Goal: Task Accomplishment & Management: Complete application form

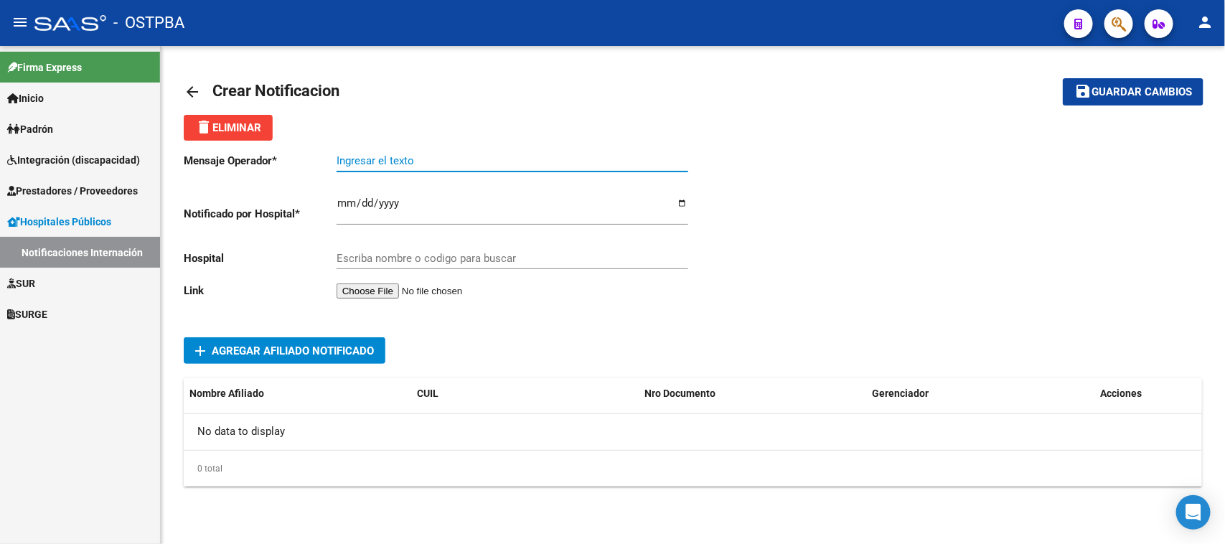
click at [384, 161] on input "Ingresar el texto" at bounding box center [513, 160] width 352 height 13
paste input "[PERSON_NAME] [PERSON_NAME] , DNI: 16.824.458"
type input "[PERSON_NAME] [PERSON_NAME] , DNI: 16.824.458"
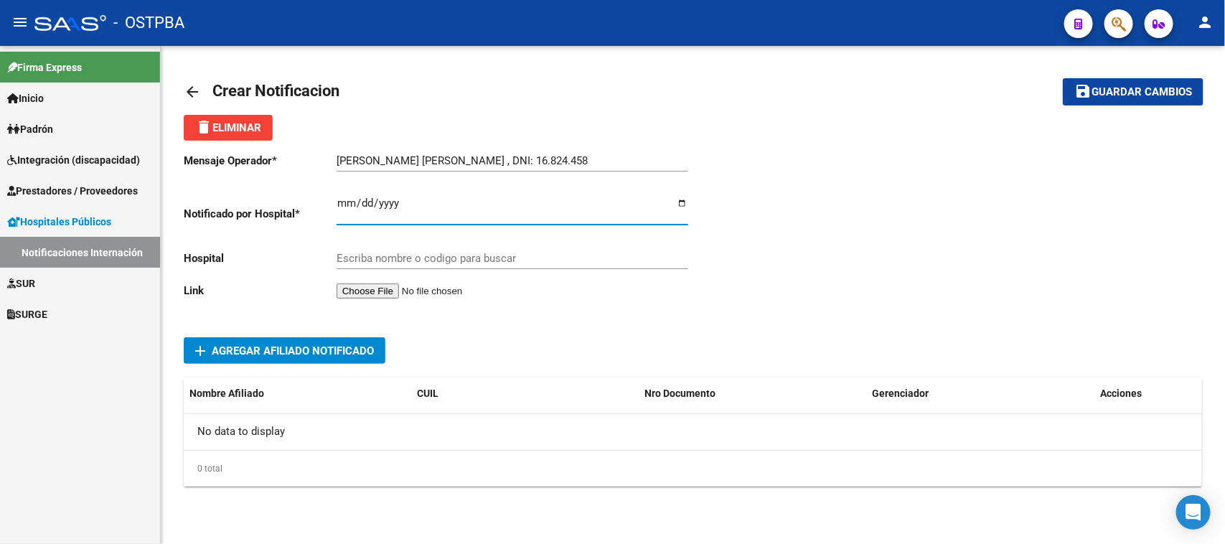
click at [344, 202] on input "Ingresar el fecha" at bounding box center [513, 208] width 352 height 23
type input "[DATE]"
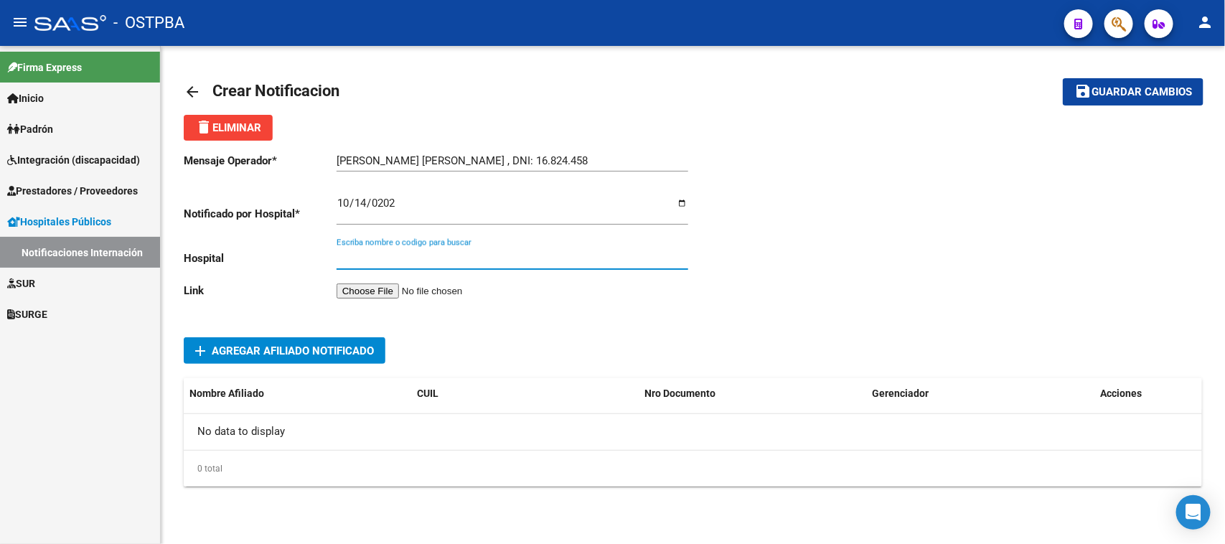
click at [375, 257] on input "Escriba nombre o codigo para buscar" at bounding box center [513, 258] width 352 height 13
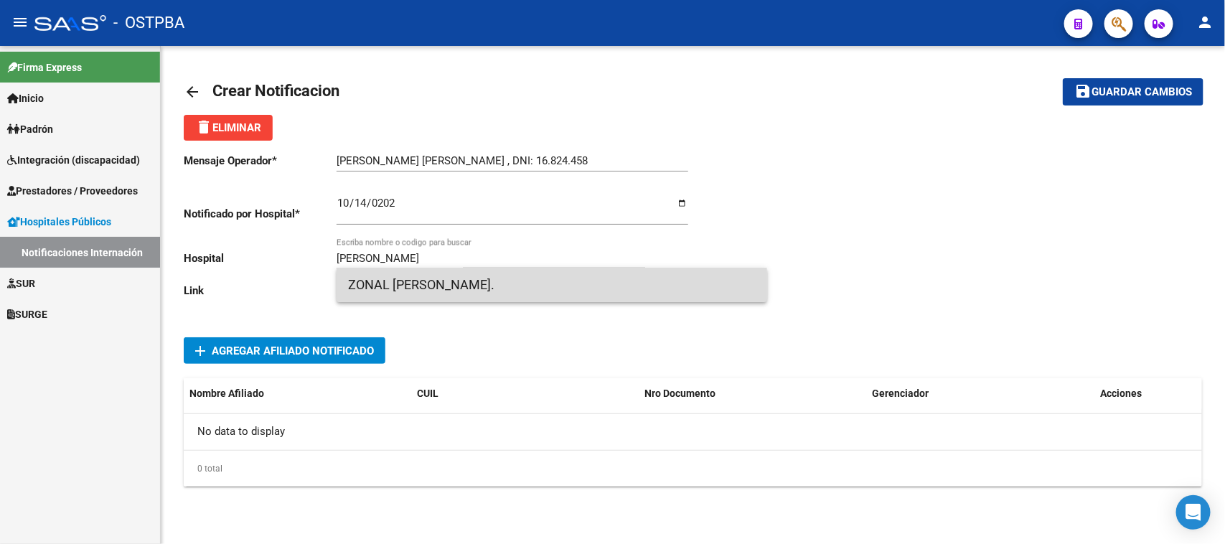
click at [433, 286] on span "ZONAL [PERSON_NAME]." at bounding box center [552, 285] width 408 height 34
type input "ZONAL [PERSON_NAME]."
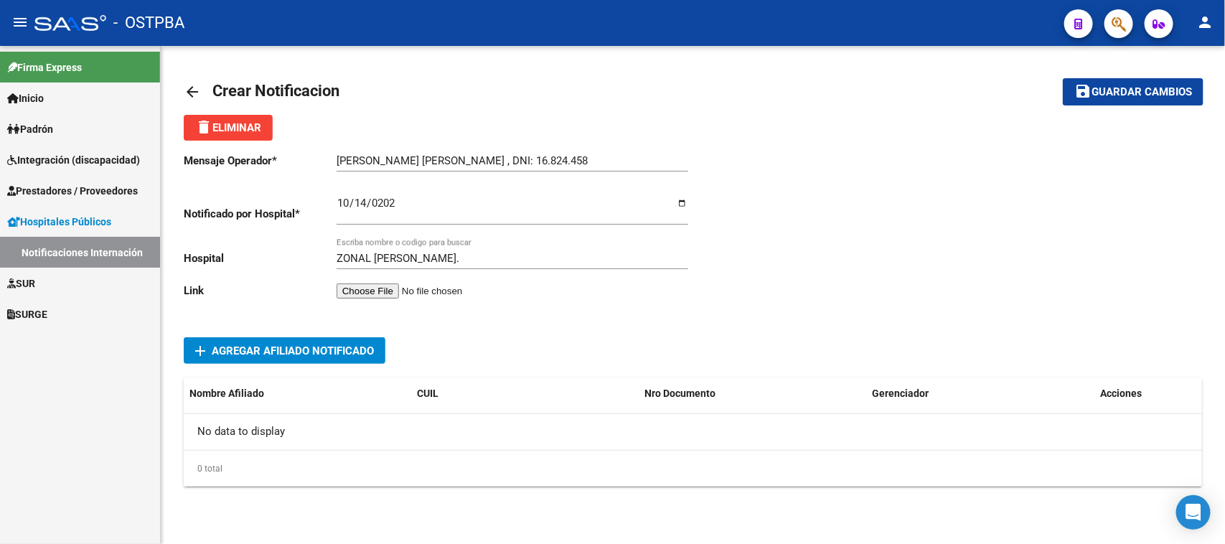
click at [395, 292] on input "file" at bounding box center [428, 290] width 182 height 15
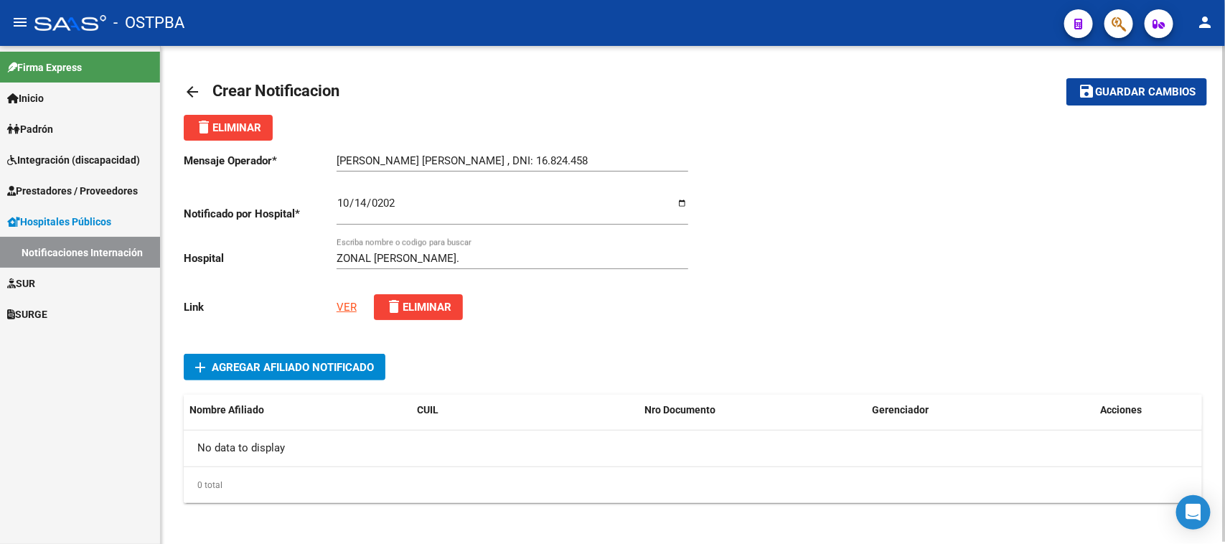
click at [252, 357] on span "add Agregar Afiliado Notificado" at bounding box center [284, 367] width 179 height 27
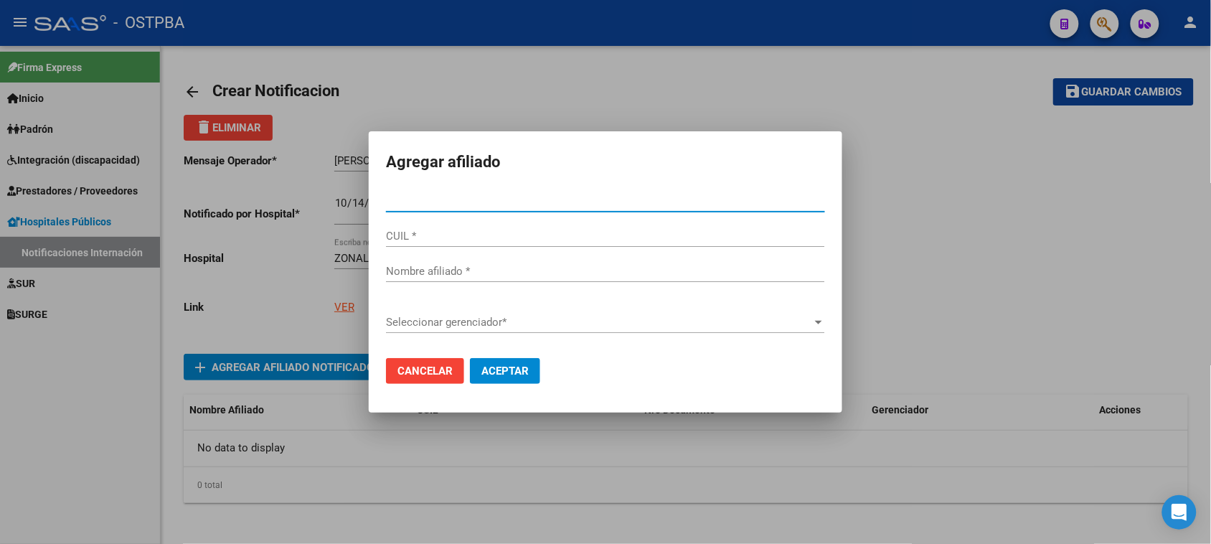
click at [393, 203] on input "Nro Documento *" at bounding box center [605, 200] width 439 height 13
type input "16824458"
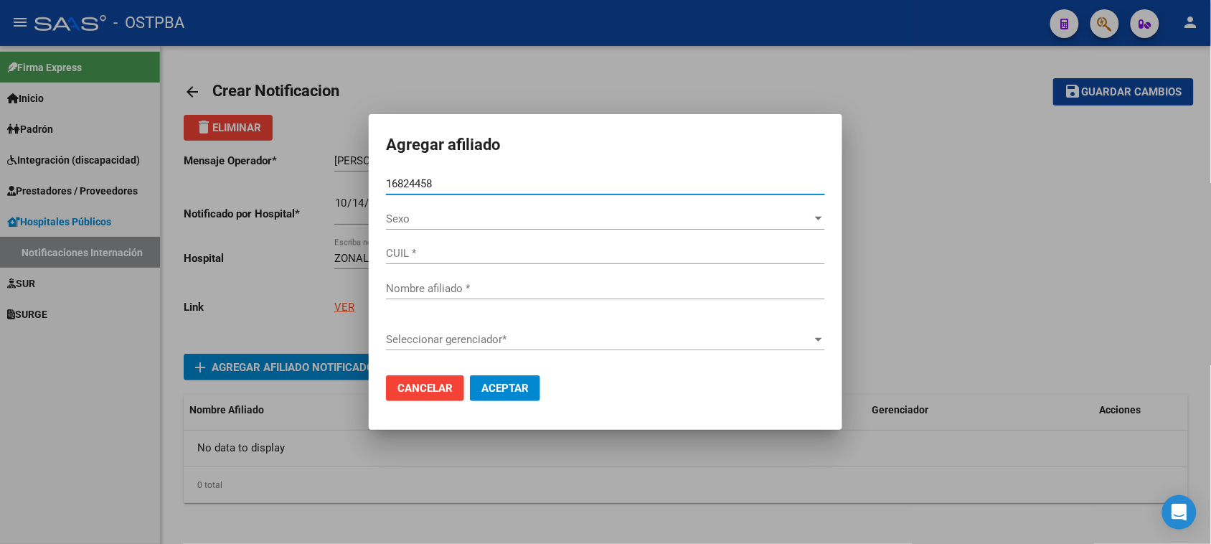
type input "20168244585"
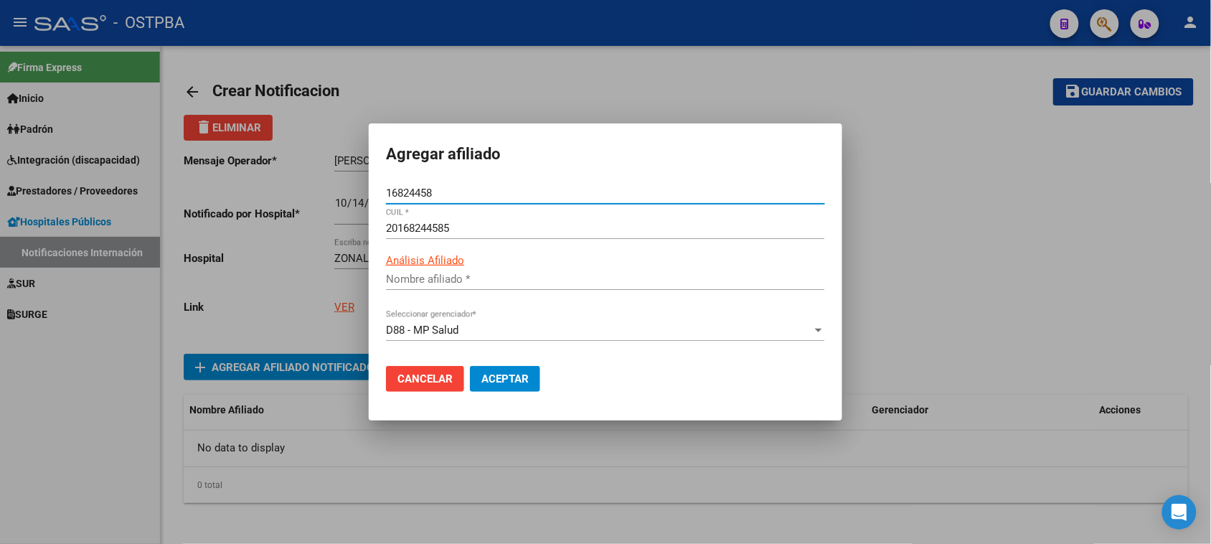
type input "[DEMOGRAPHIC_DATA][PERSON_NAME] [PERSON_NAME]"
type input "16824458"
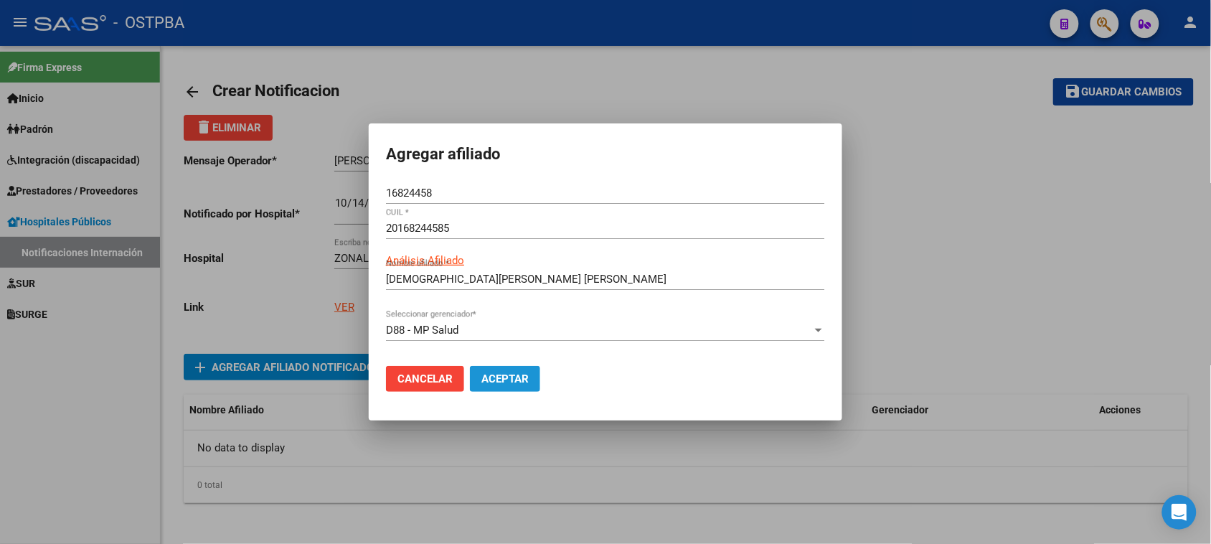
click at [494, 378] on span "Aceptar" at bounding box center [505, 378] width 47 height 13
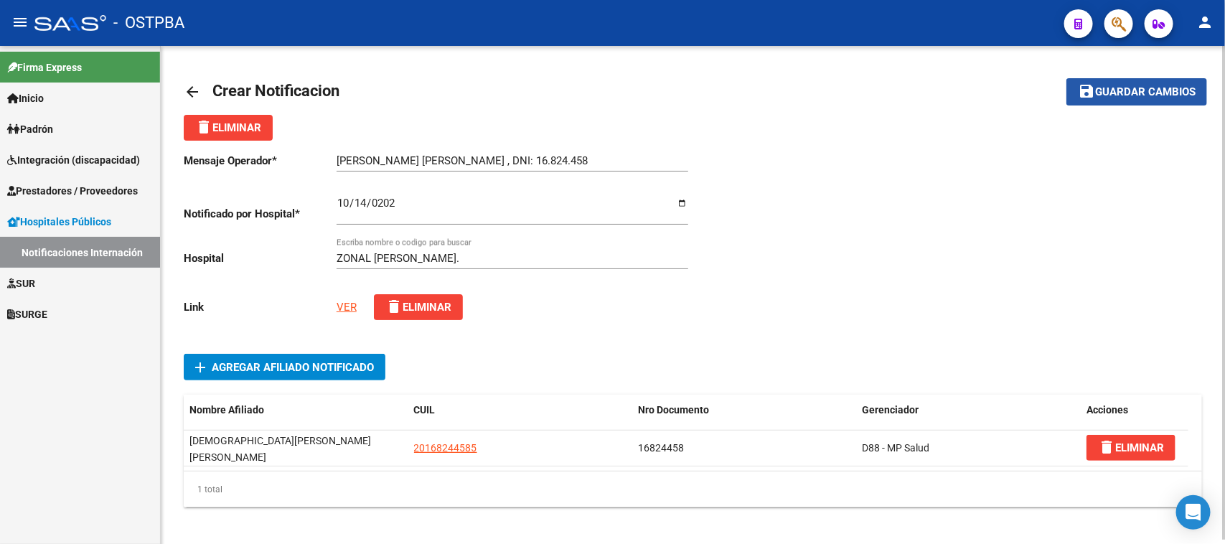
click at [1123, 92] on span "Guardar cambios" at bounding box center [1145, 92] width 100 height 13
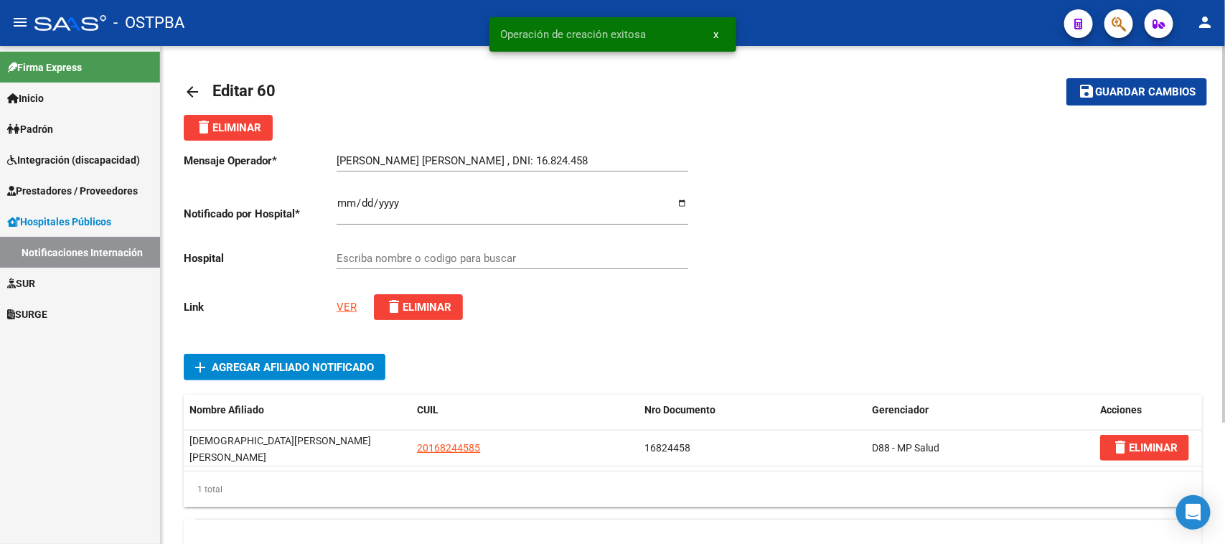
type input "ZONAL [PERSON_NAME]."
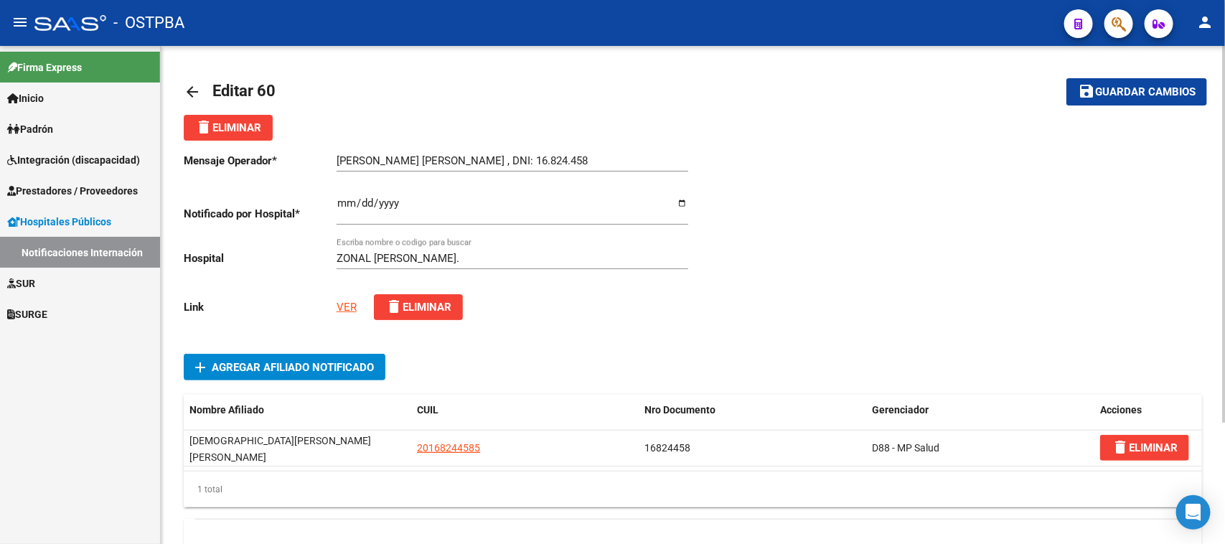
click at [194, 87] on mat-icon "arrow_back" at bounding box center [192, 91] width 17 height 17
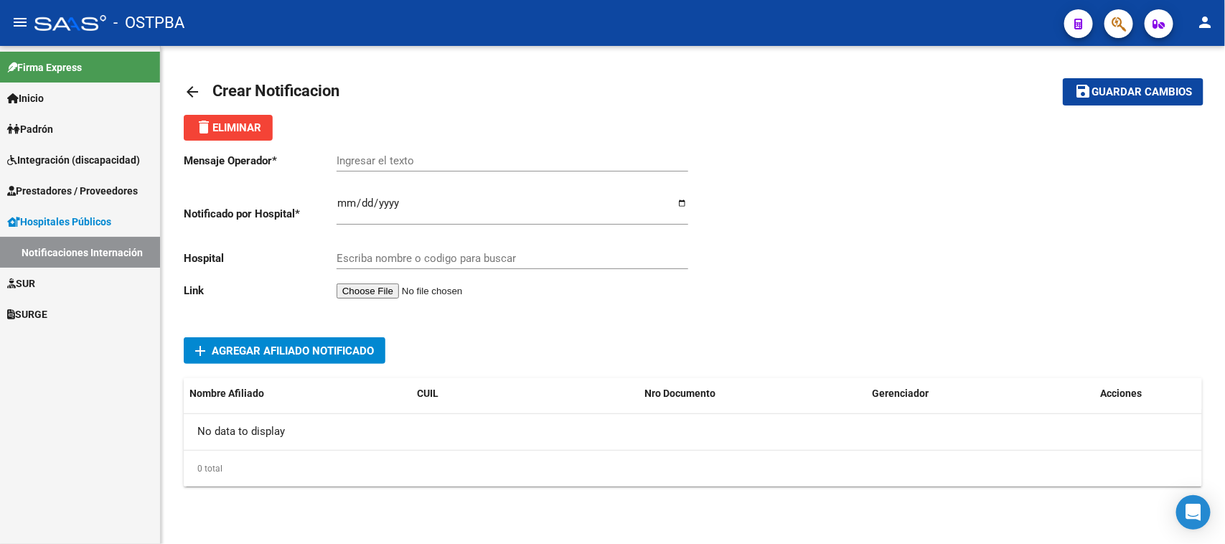
click at [191, 86] on mat-icon "arrow_back" at bounding box center [192, 91] width 17 height 17
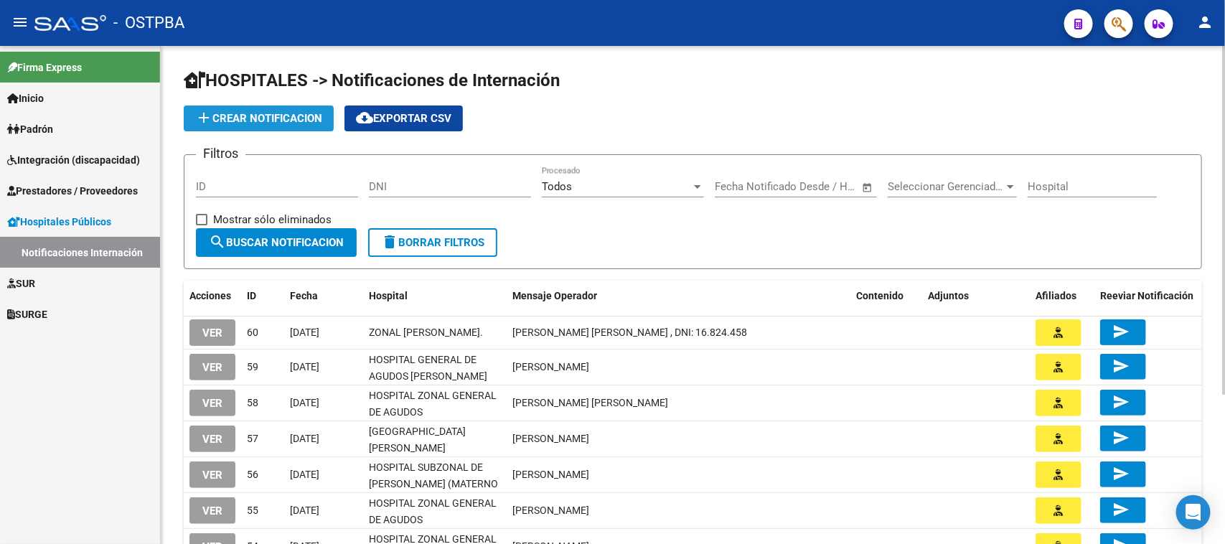
click at [264, 118] on span "add Crear Notificacion" at bounding box center [258, 118] width 127 height 13
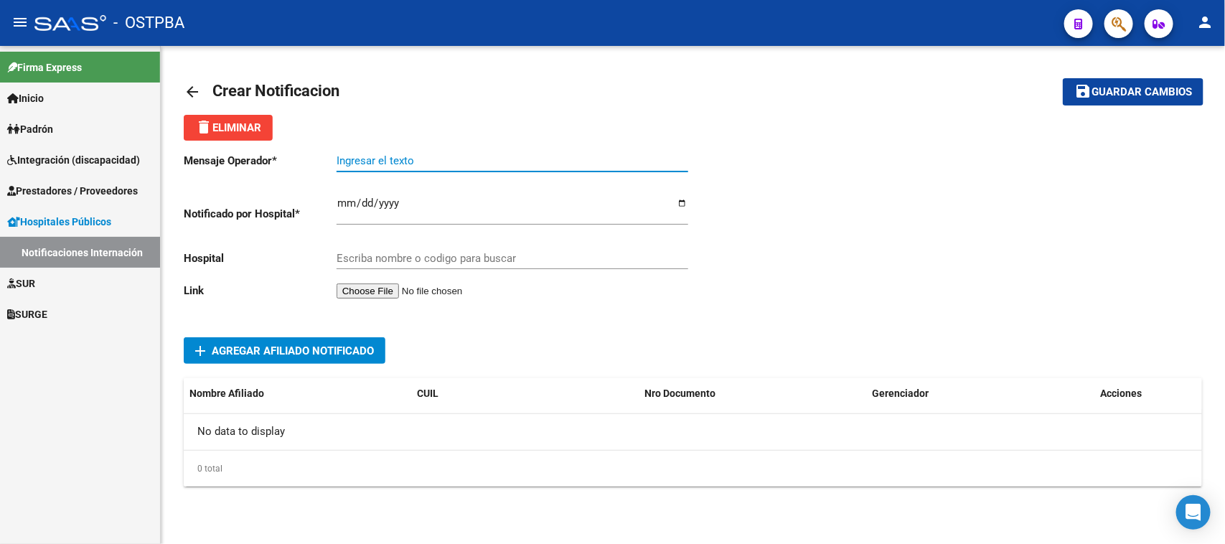
click at [343, 162] on input "Ingresar el texto" at bounding box center [513, 160] width 352 height 13
paste input "PARANA, RMAn0."
click at [382, 160] on input "PARANA, RMAn0." at bounding box center [513, 160] width 352 height 13
click at [421, 156] on input "PARANA, ARMAn0." at bounding box center [513, 160] width 352 height 13
type input "PARANA, ARMAND0."
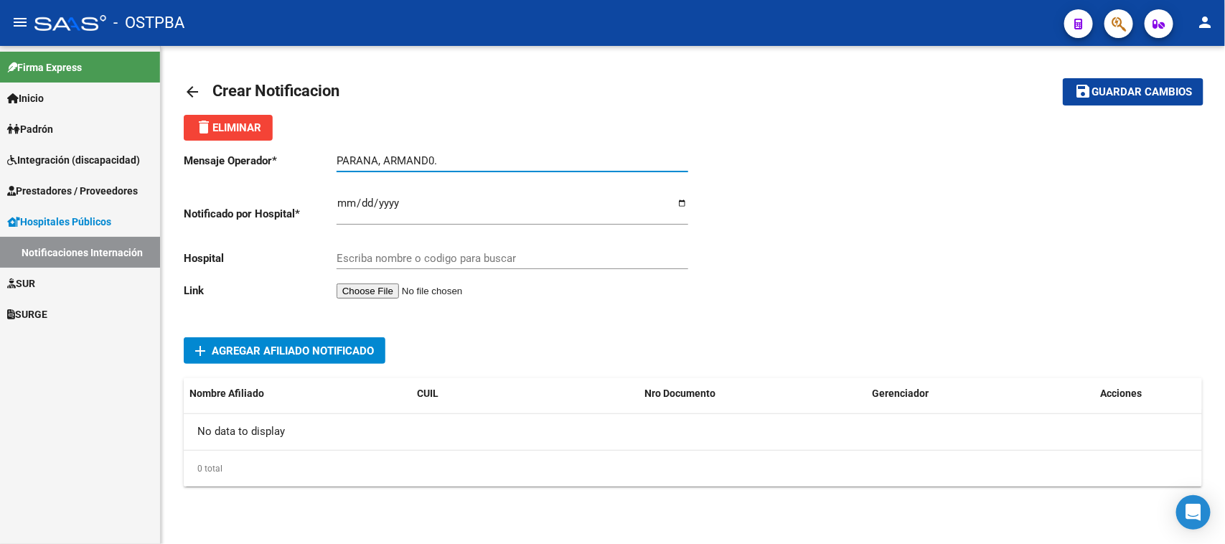
click at [436, 209] on input "Ingresar el fecha" at bounding box center [513, 208] width 352 height 23
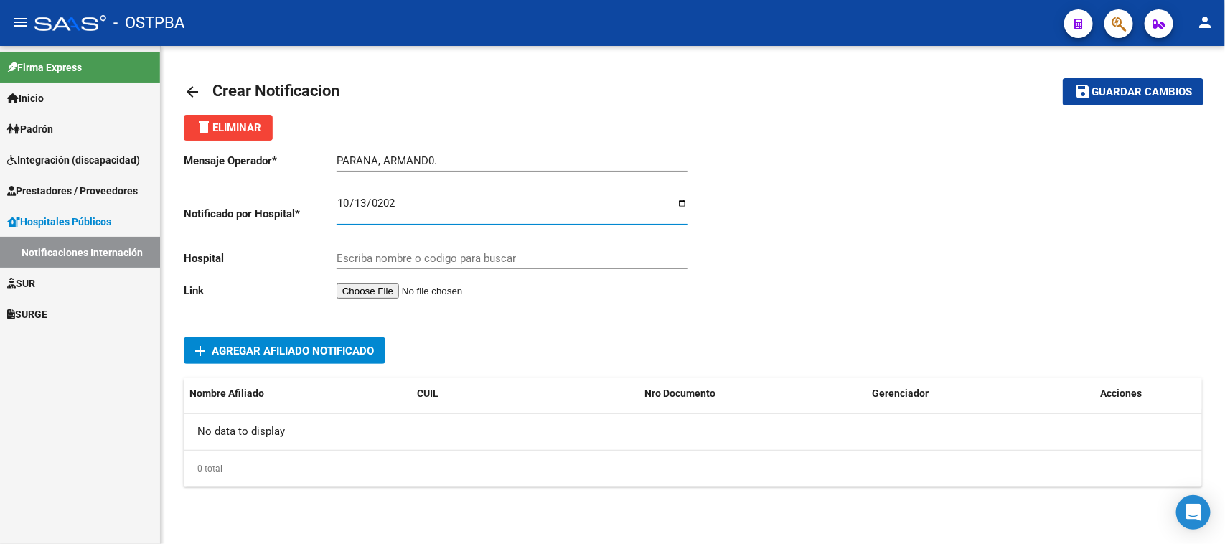
type input "[DATE]"
click at [344, 259] on input "Escriba nombre o codigo para buscar" at bounding box center [513, 258] width 352 height 13
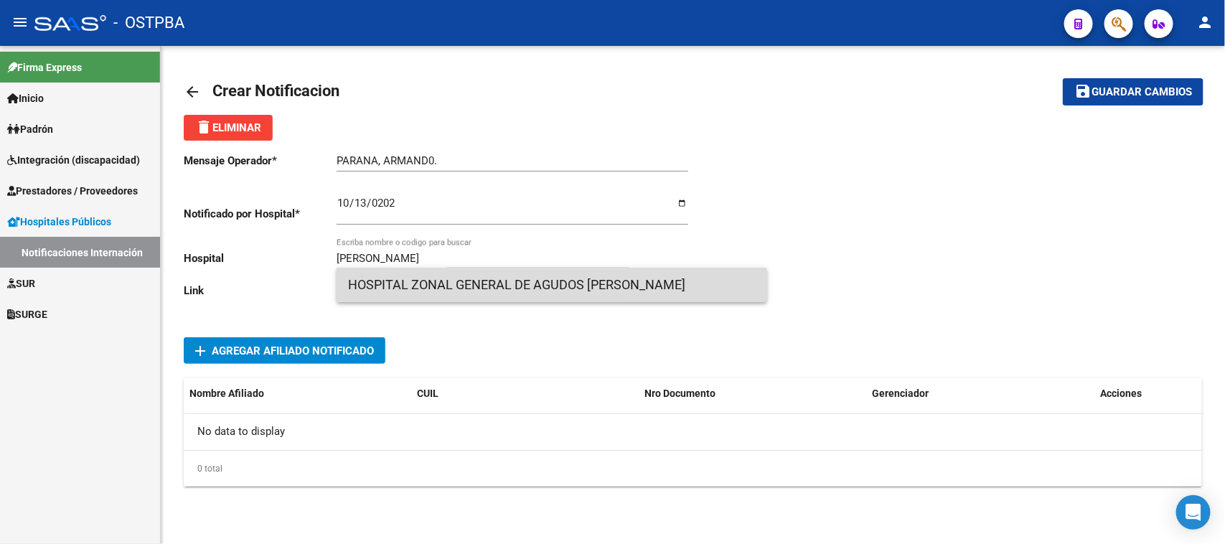
click at [425, 291] on span "HOSPITAL ZONAL GENERAL DE AGUDOS [PERSON_NAME]" at bounding box center [552, 285] width 408 height 34
type input "HOSPITAL ZONAL GENERAL DE AGUDOS [PERSON_NAME]"
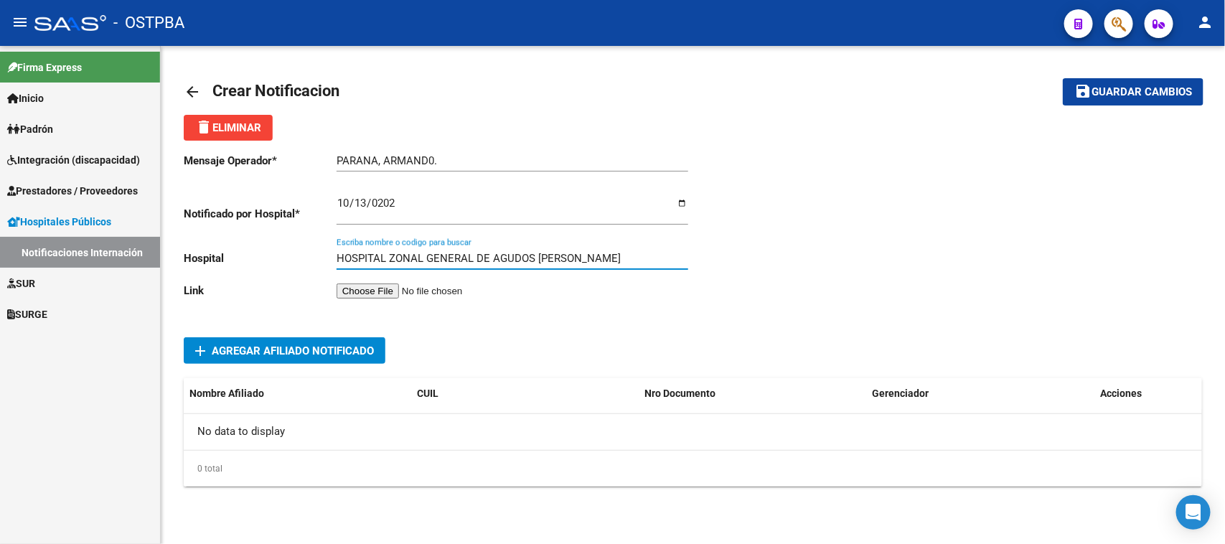
click at [410, 289] on input "file" at bounding box center [428, 290] width 182 height 15
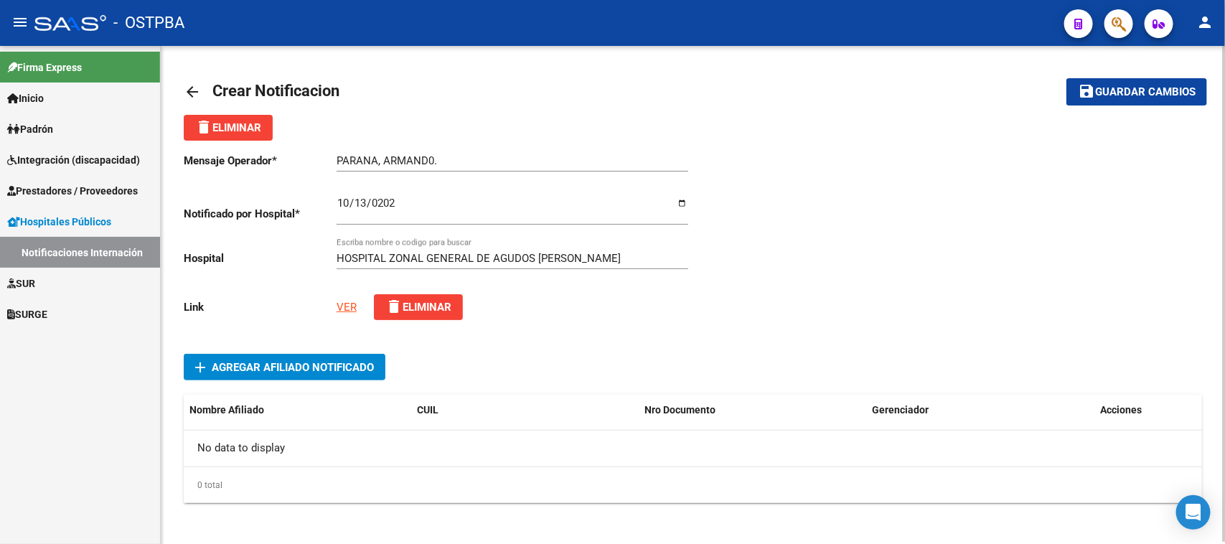
click at [281, 363] on span "Agregar Afiliado Notificado" at bounding box center [293, 367] width 162 height 13
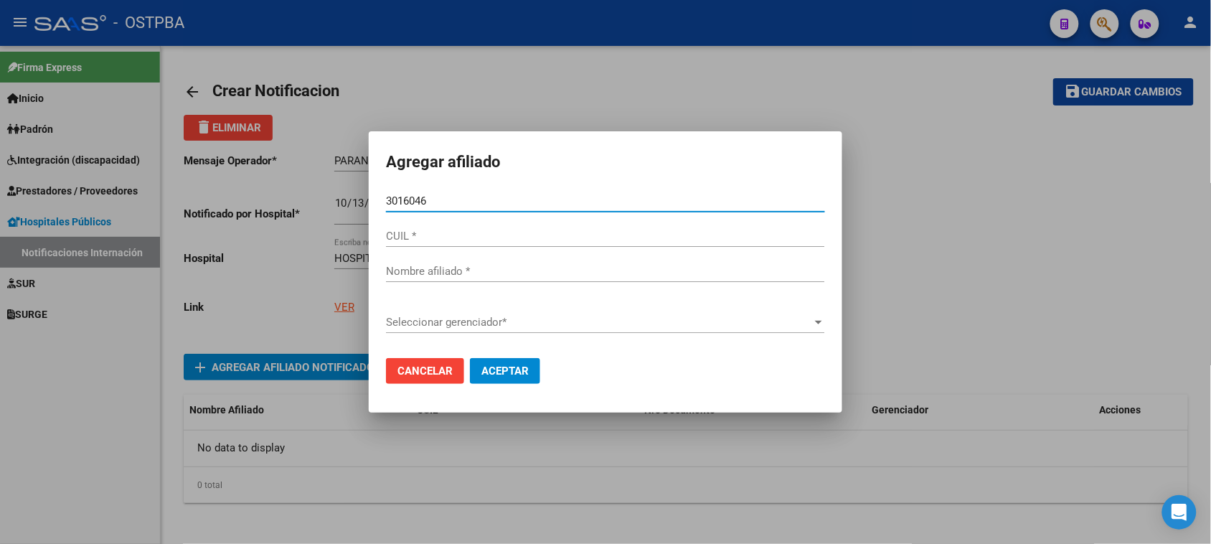
type input "30160463"
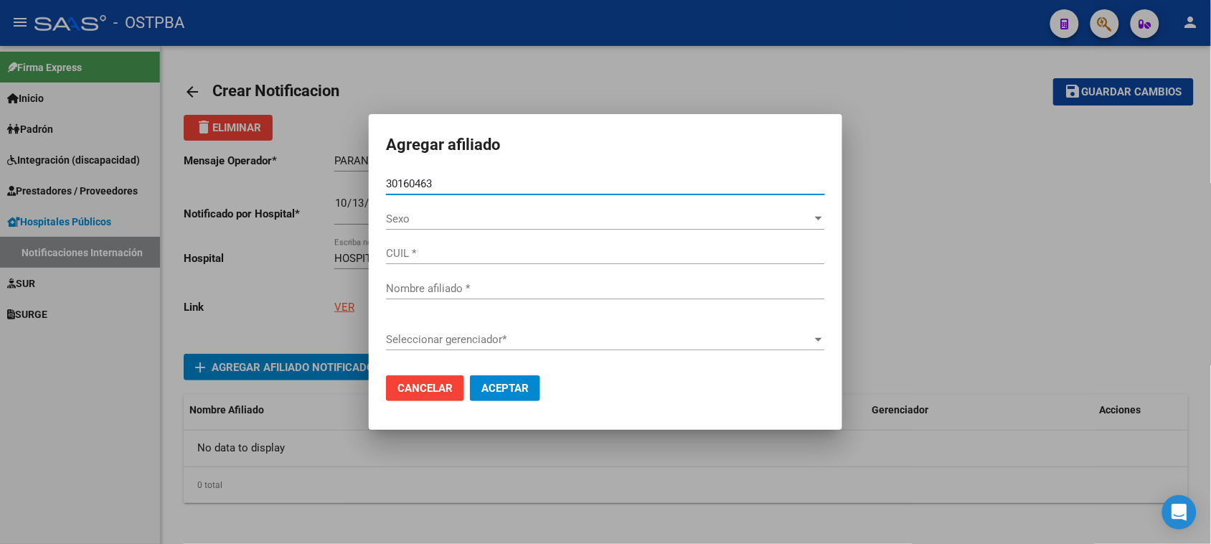
type input "20301604638"
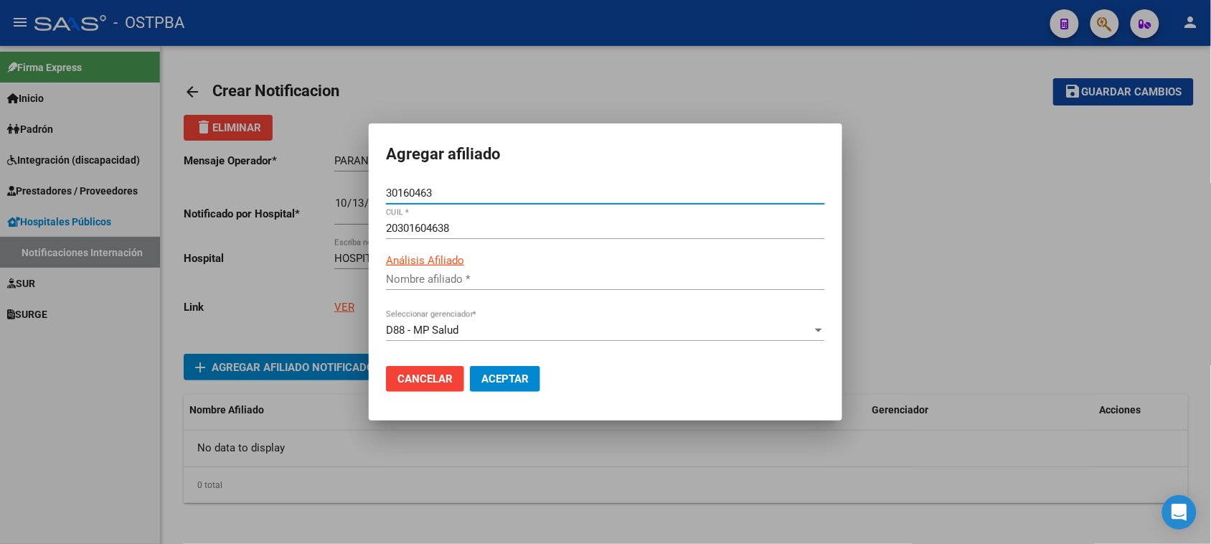
type input "PARANA [PERSON_NAME]"
type input "30160463"
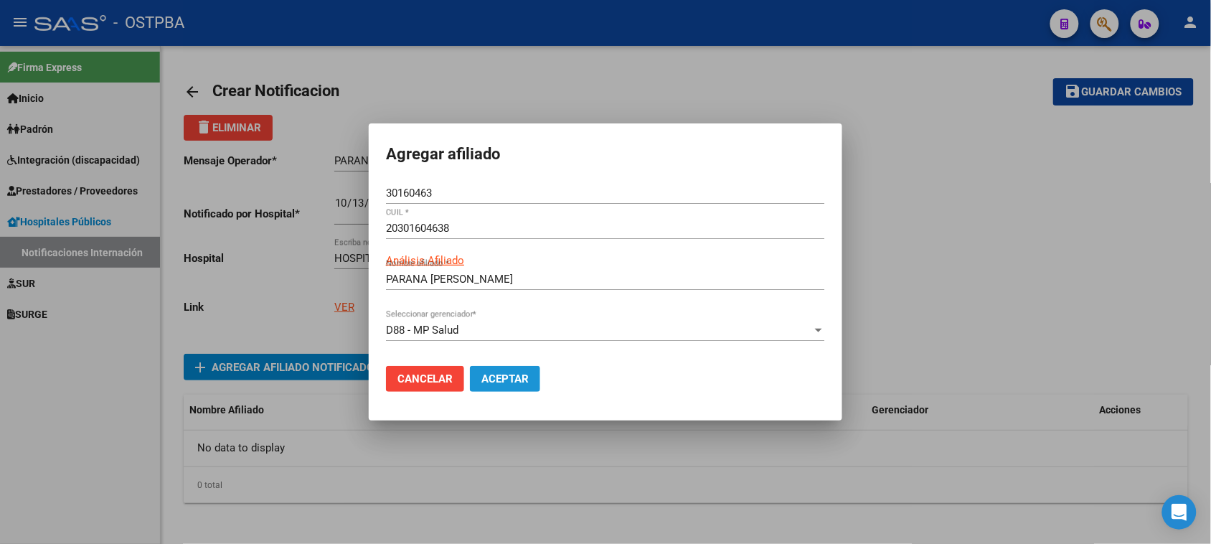
click at [515, 377] on span "Aceptar" at bounding box center [505, 378] width 47 height 13
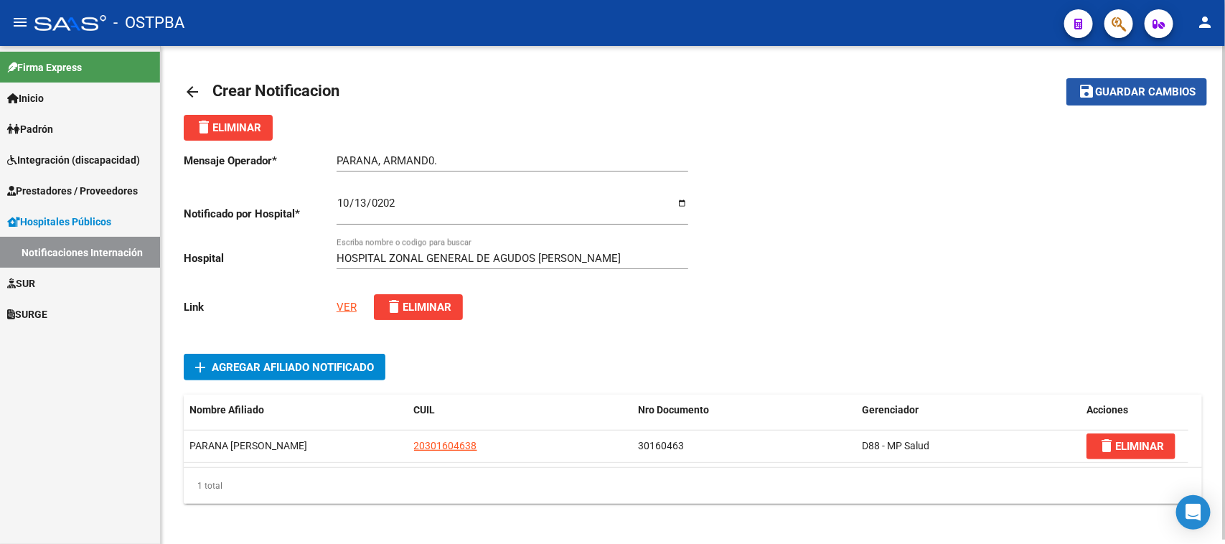
click at [1112, 87] on span "Guardar cambios" at bounding box center [1145, 92] width 100 height 13
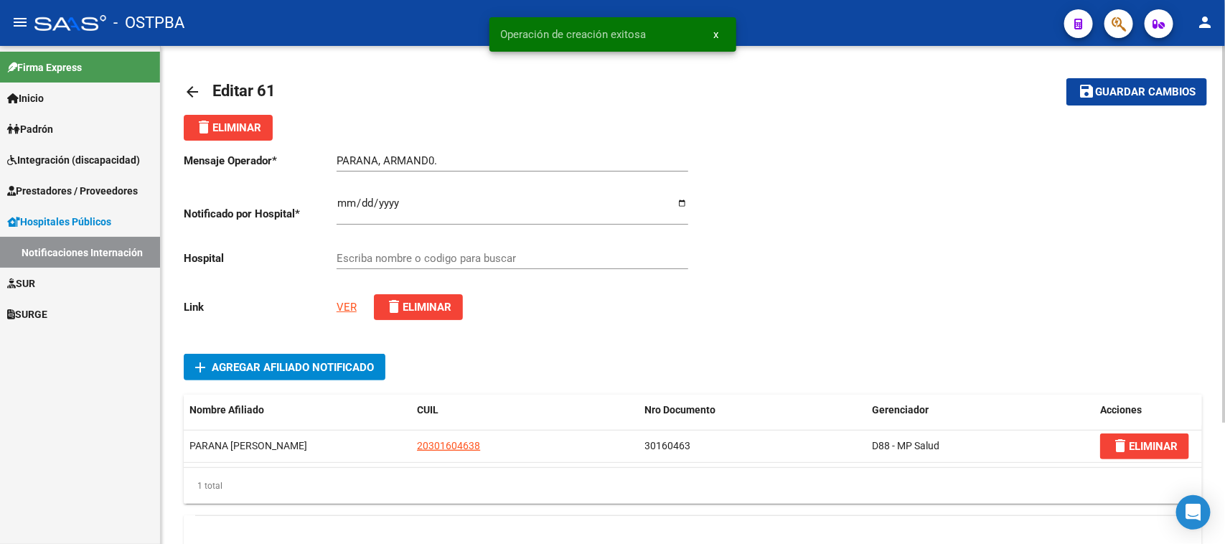
type input "HOSPITAL ZONAL GENERAL DE AGUDOS [PERSON_NAME]"
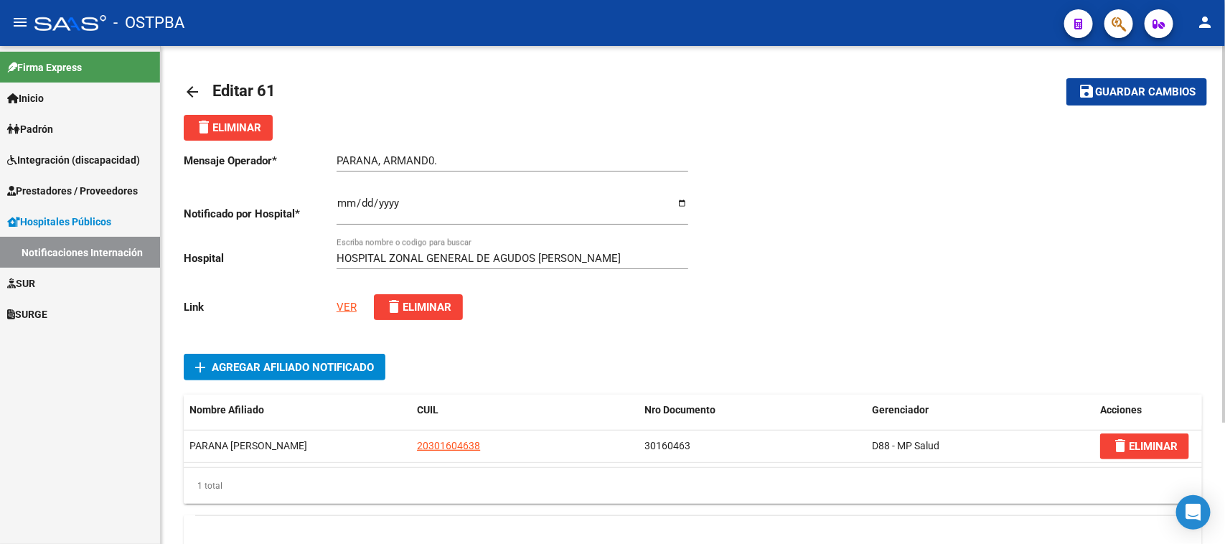
click at [217, 88] on span "Editar 61" at bounding box center [243, 91] width 63 height 18
click at [188, 90] on mat-icon "arrow_back" at bounding box center [192, 91] width 17 height 17
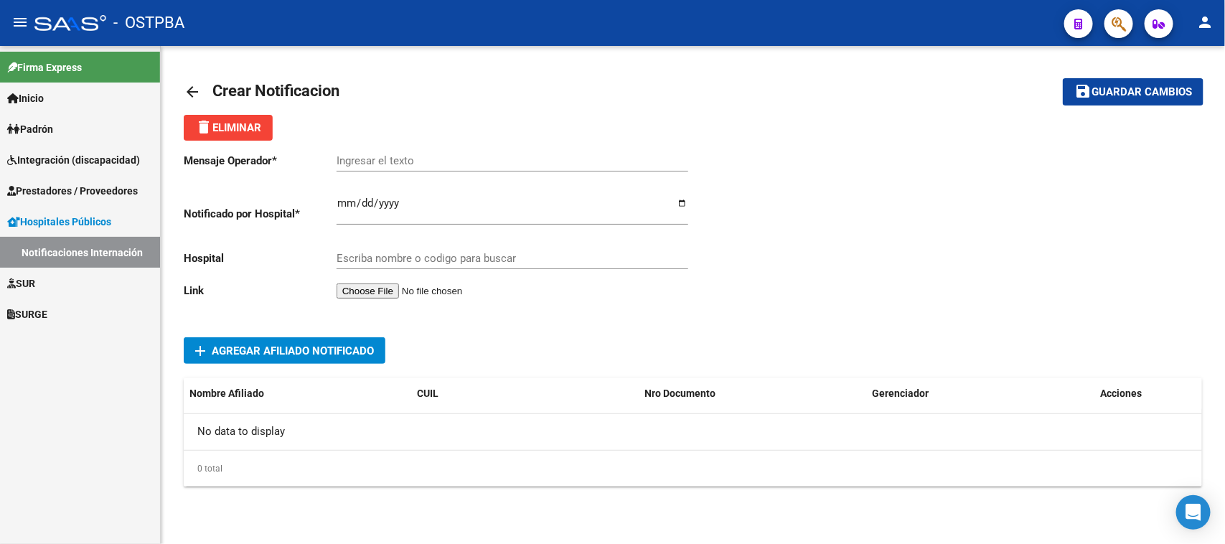
click at [349, 159] on input "Ingresar el texto" at bounding box center [513, 160] width 352 height 13
paste input "[PERSON_NAME]"
type input "[PERSON_NAME]"
click at [339, 202] on input "Ingresar el fecha" at bounding box center [513, 208] width 352 height 23
type input "[DATE]"
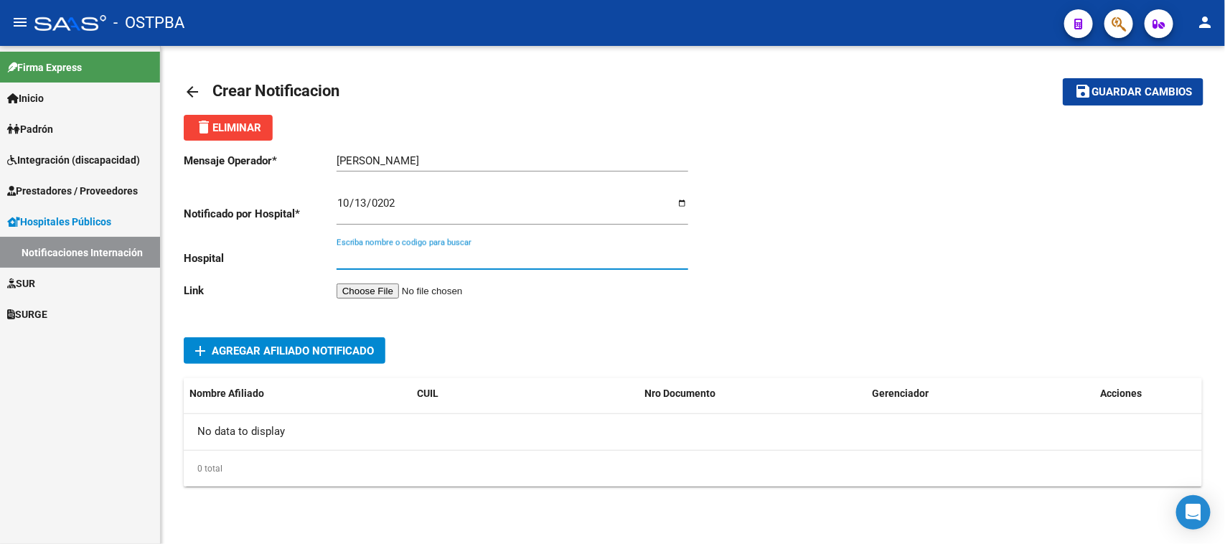
click at [342, 252] on input "Escriba nombre o codigo para buscar" at bounding box center [513, 258] width 352 height 13
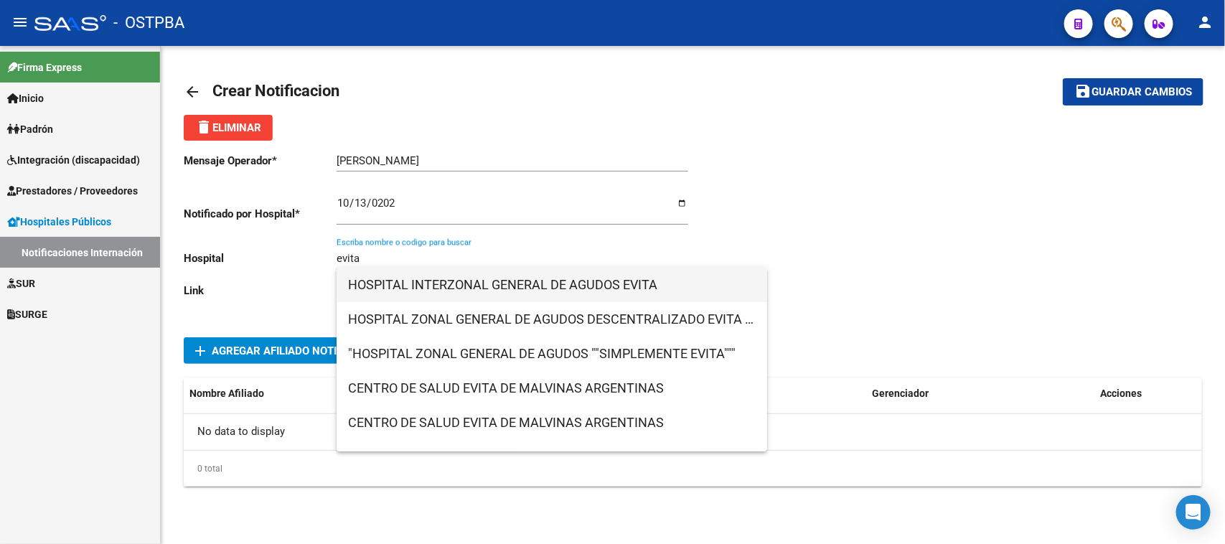
click at [460, 283] on span "HOSPITAL INTERZONAL GENERAL DE AGUDOS EVITA" at bounding box center [552, 285] width 408 height 34
type input "HOSPITAL INTERZONAL GENERAL DE AGUDOS EVITA"
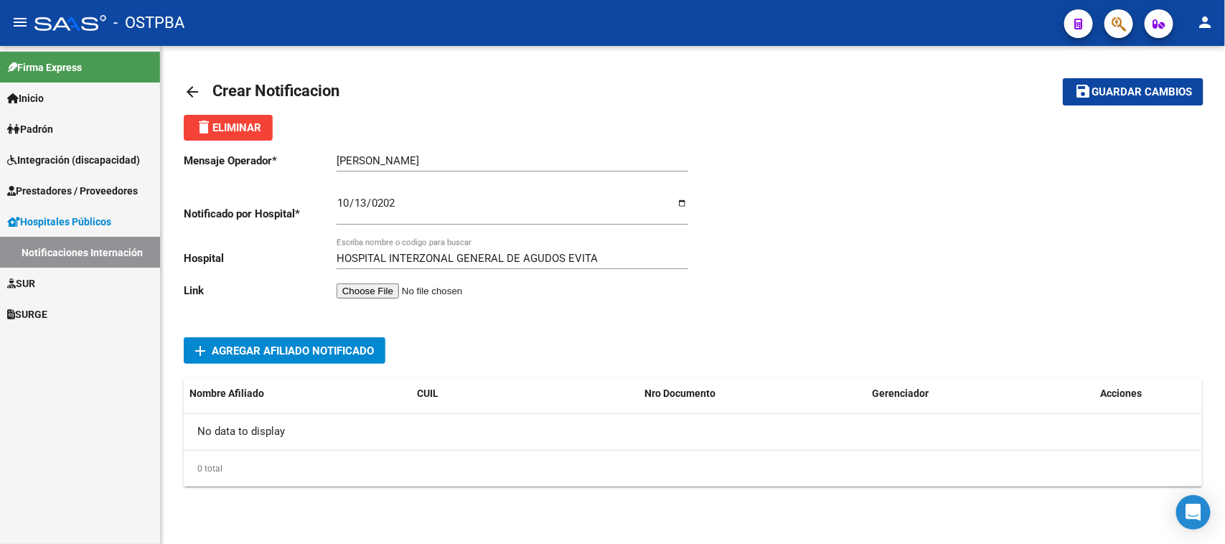
click at [406, 288] on input "file" at bounding box center [428, 290] width 182 height 15
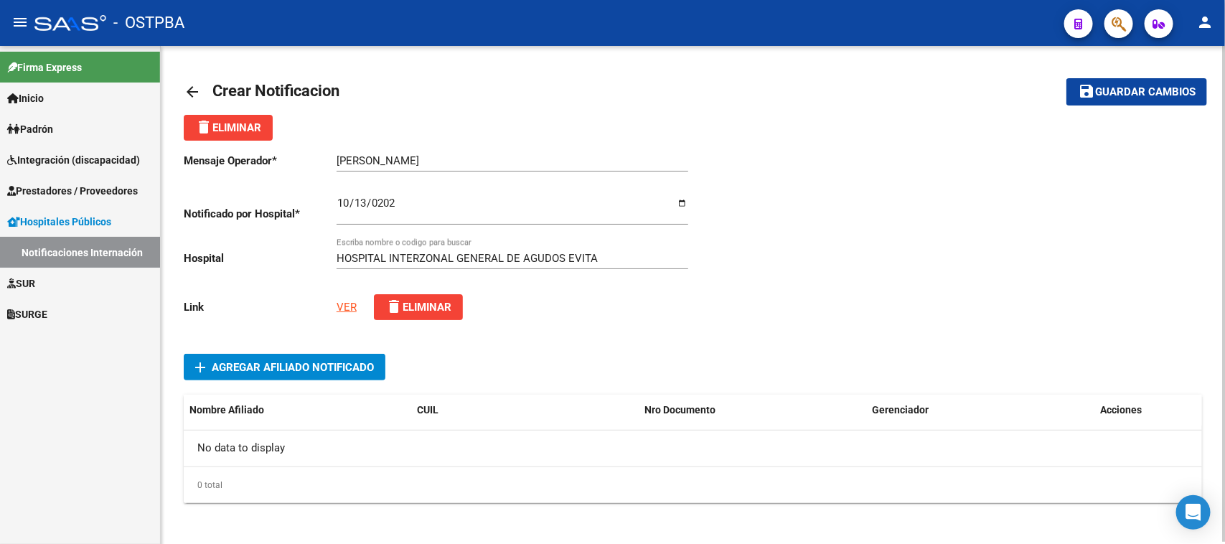
click at [344, 303] on link "VER" at bounding box center [347, 307] width 20 height 13
click at [248, 363] on span "Agregar Afiliado Notificado" at bounding box center [293, 367] width 162 height 13
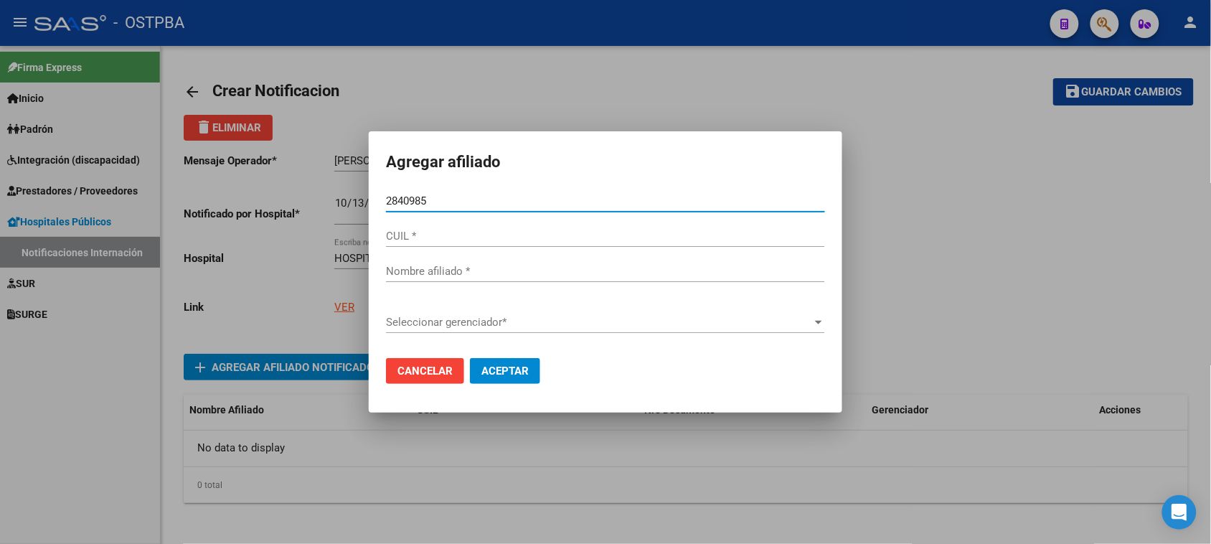
type input "28409853"
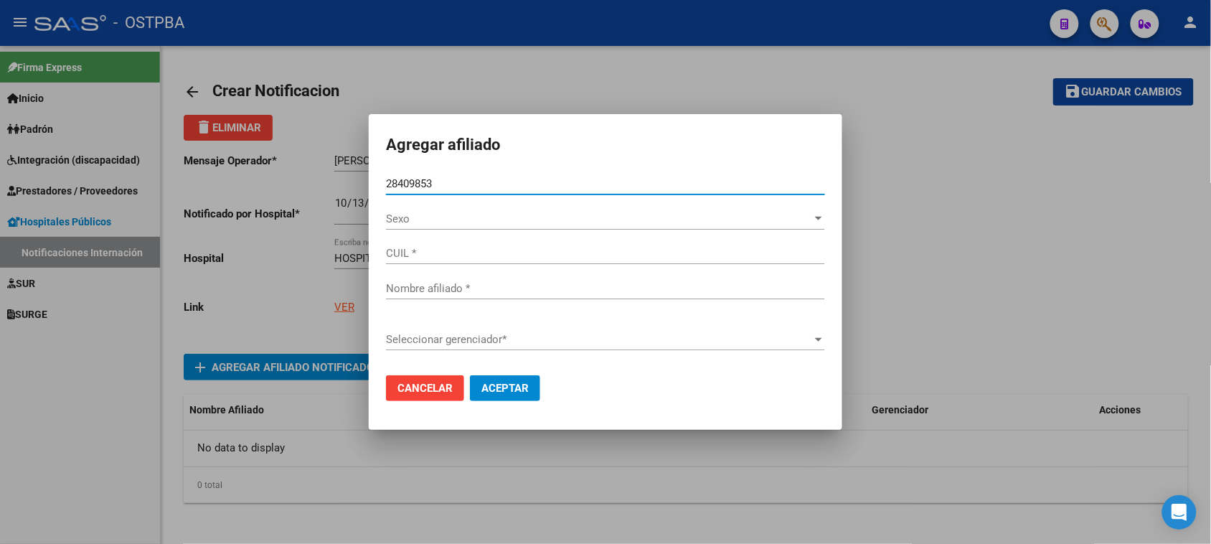
type input "20284098537"
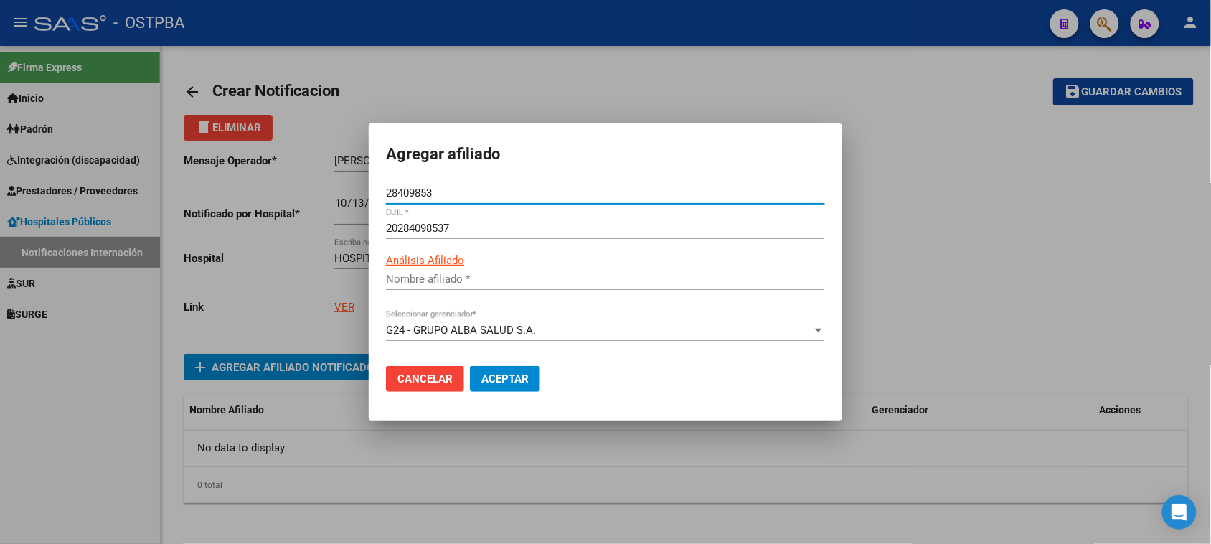
type input "[PERSON_NAME] [PERSON_NAME]"
type input "28409853"
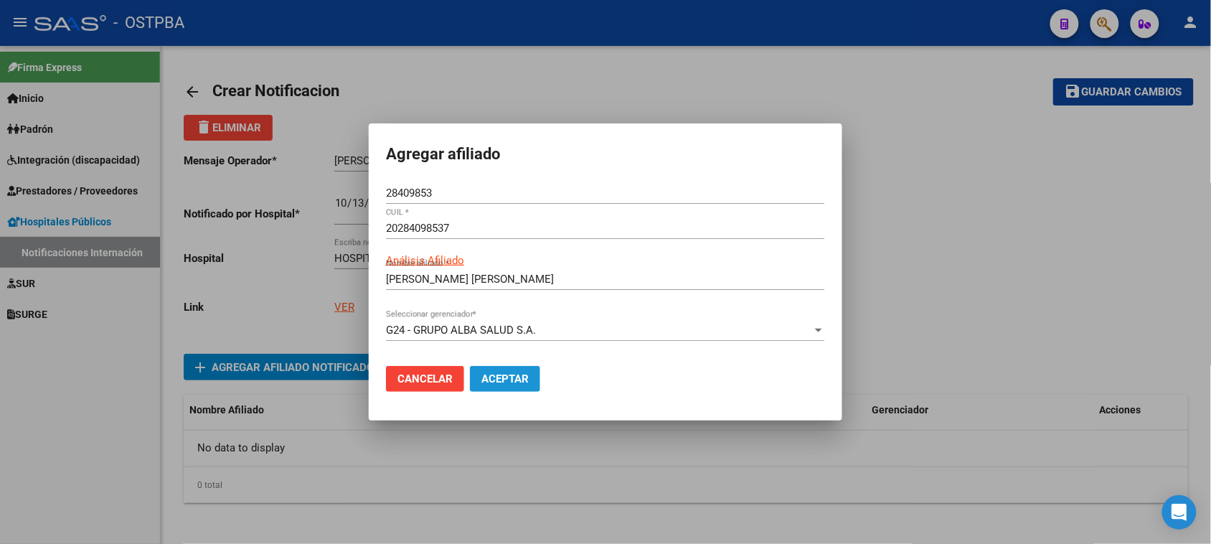
click at [521, 371] on button "Aceptar" at bounding box center [505, 379] width 70 height 26
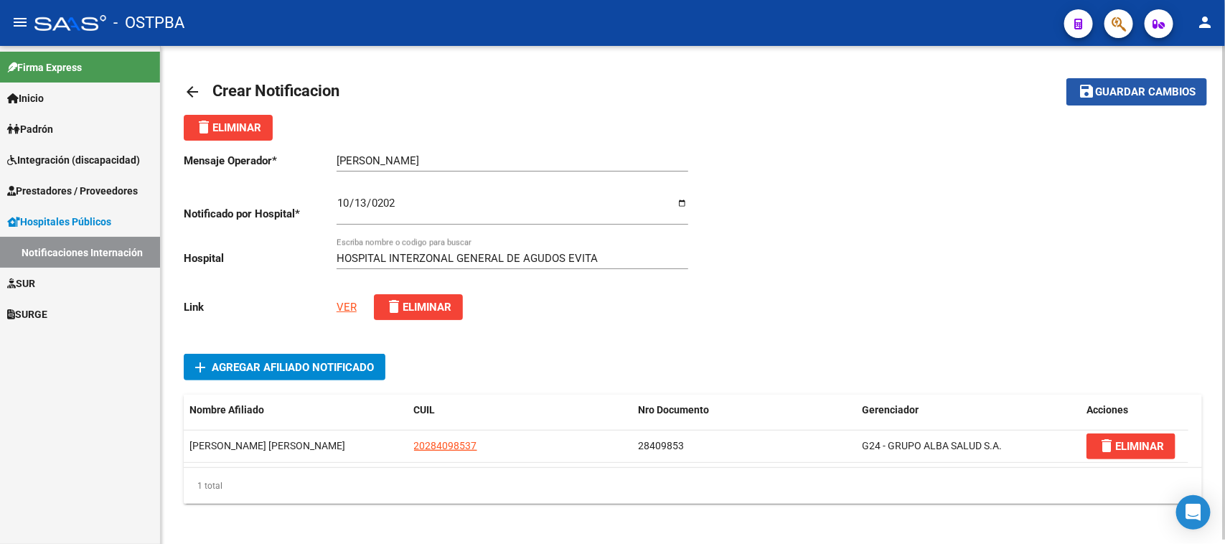
click at [1120, 86] on span "Guardar cambios" at bounding box center [1145, 92] width 100 height 13
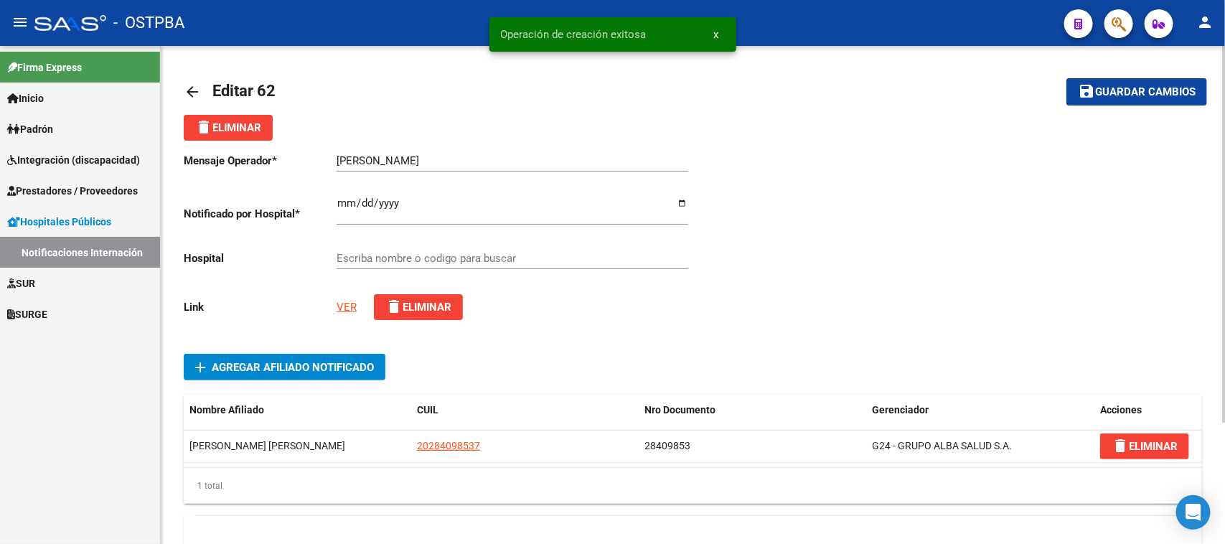
type input "HOSPITAL INTERZONAL GENERAL DE AGUDOS EVITA"
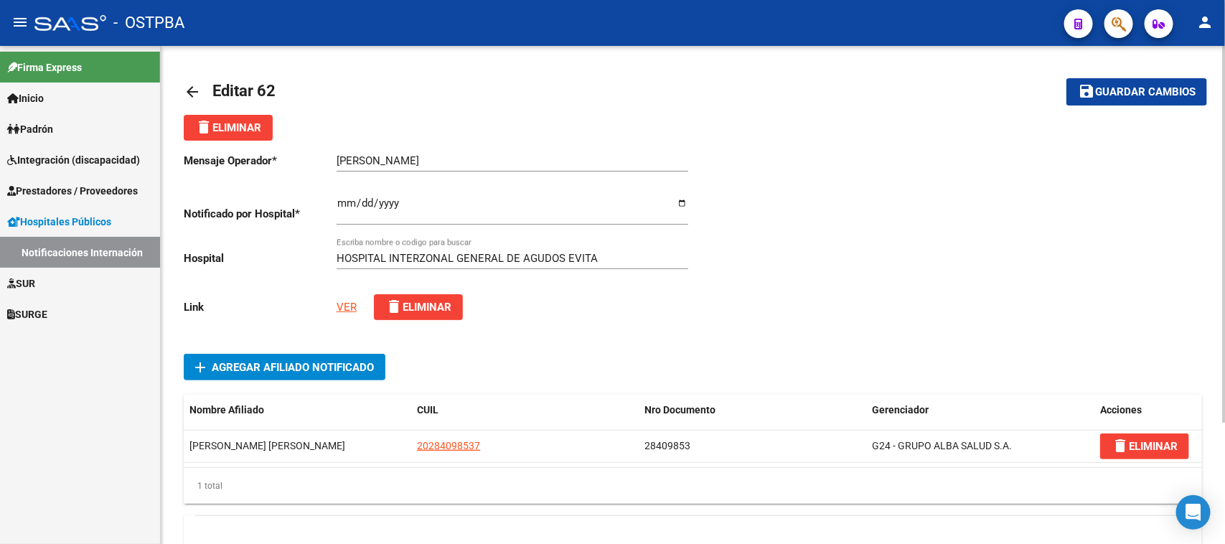
click at [1134, 86] on span "Guardar cambios" at bounding box center [1145, 92] width 100 height 13
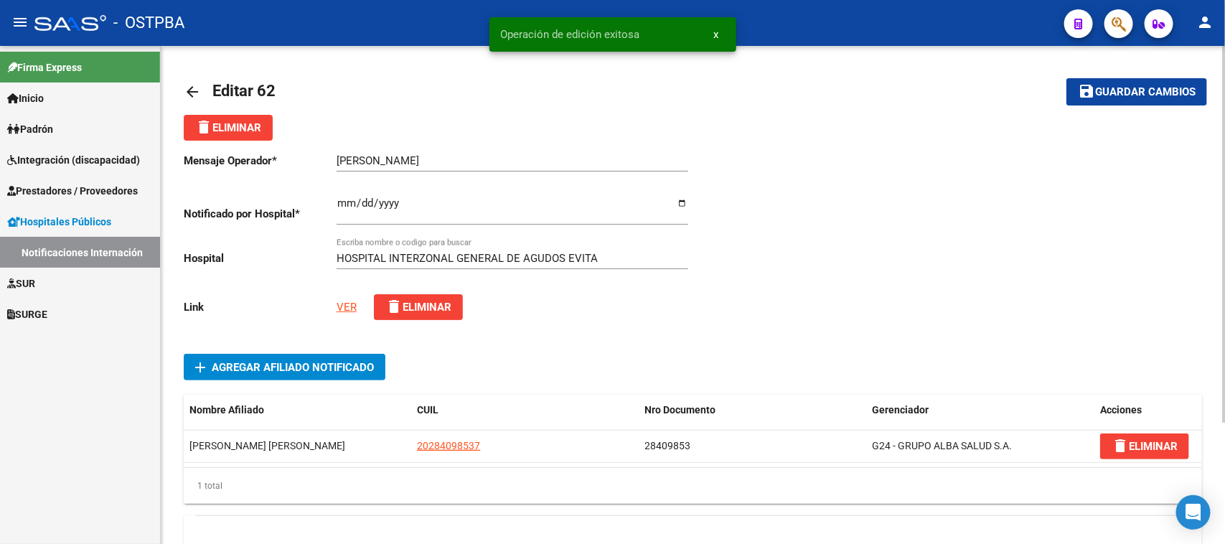
click at [235, 90] on span "Editar 62" at bounding box center [243, 91] width 63 height 18
click at [191, 90] on mat-icon "arrow_back" at bounding box center [192, 91] width 17 height 17
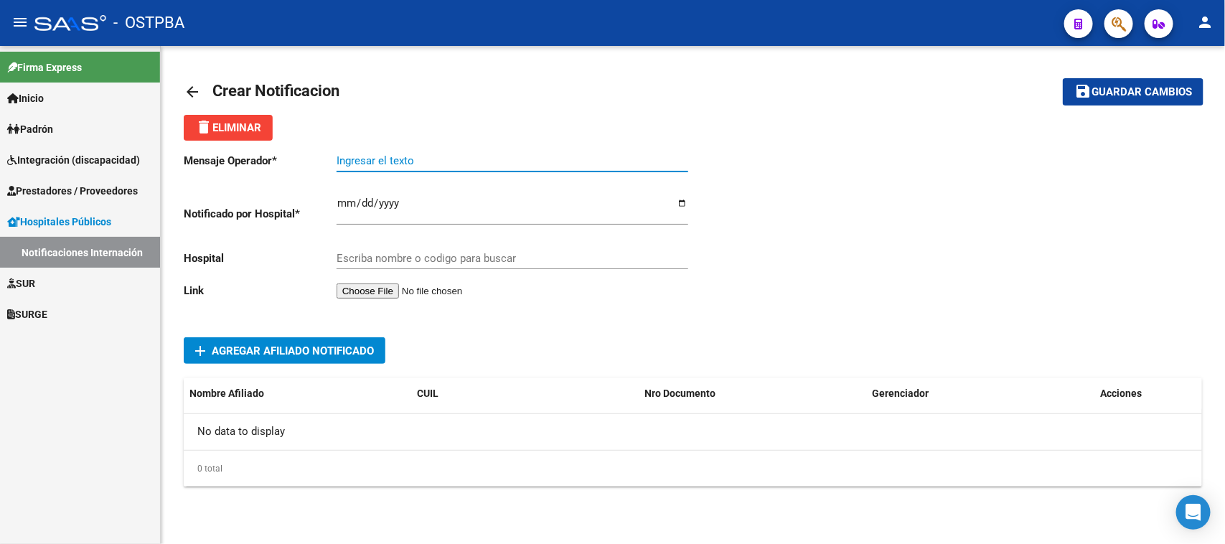
click at [347, 158] on input "Ingresar el texto" at bounding box center [513, 160] width 352 height 13
paste input "[PERSON_NAME]"
type input "R"
drag, startPoint x: 429, startPoint y: 156, endPoint x: 328, endPoint y: 159, distance: 101.2
click at [328, 159] on app-form-text-field "Mensaje Operador * [PERSON_NAME] el texto" at bounding box center [436, 160] width 504 height 13
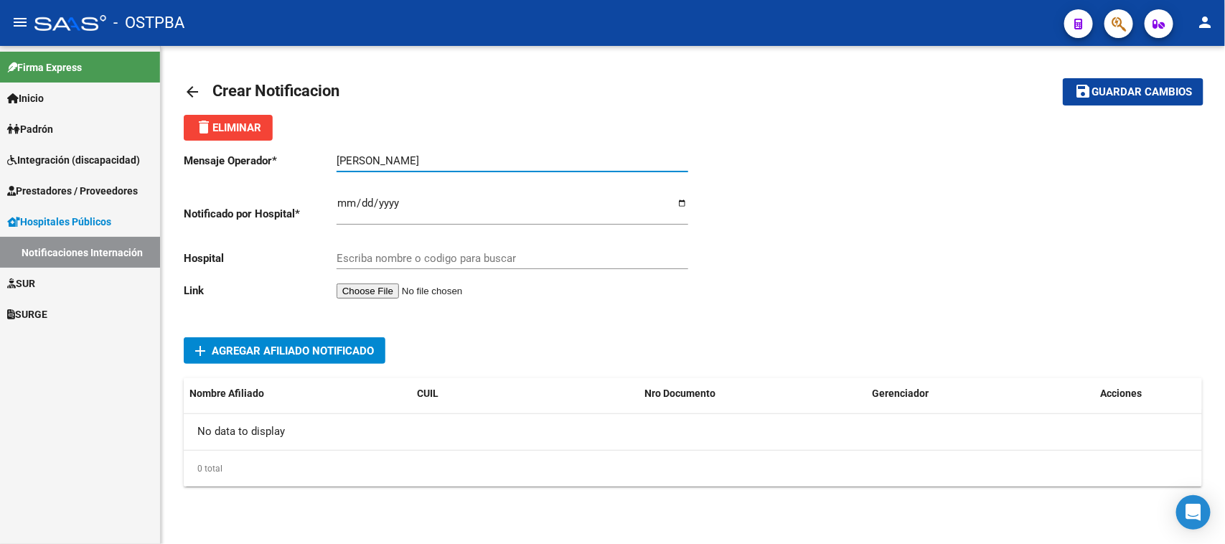
type input "[PERSON_NAME]"
click at [339, 208] on input "Ingresar el fecha" at bounding box center [513, 208] width 352 height 23
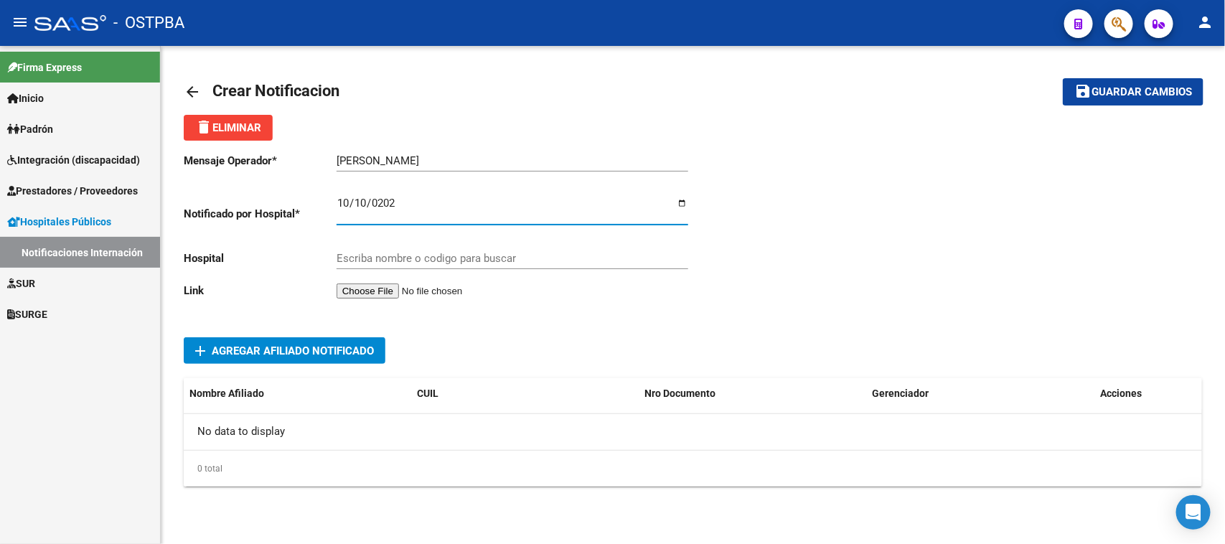
type input "[DATE]"
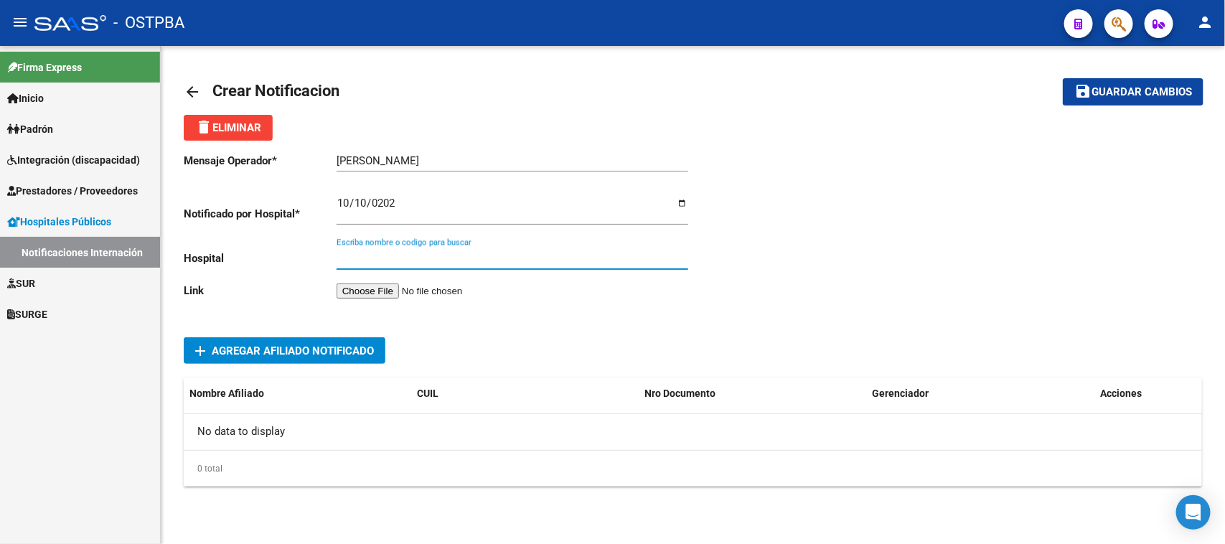
click at [371, 255] on input "Escriba nombre o codigo para buscar" at bounding box center [513, 258] width 352 height 13
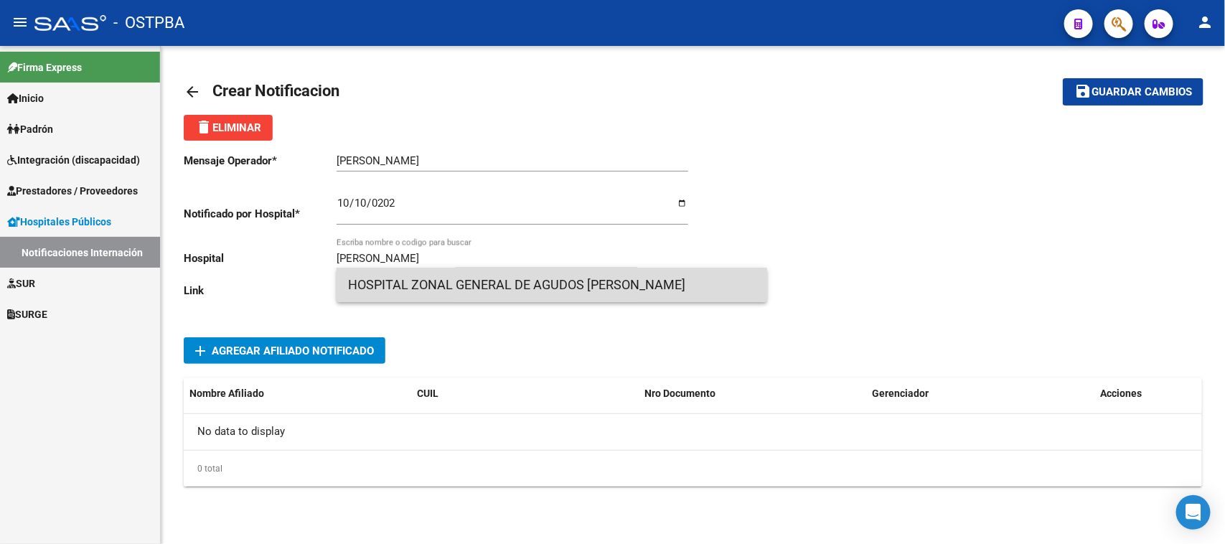
click at [520, 278] on span "HOSPITAL ZONAL GENERAL DE AGUDOS [PERSON_NAME]" at bounding box center [552, 285] width 408 height 34
type input "HOSPITAL ZONAL GENERAL DE AGUDOS [PERSON_NAME]"
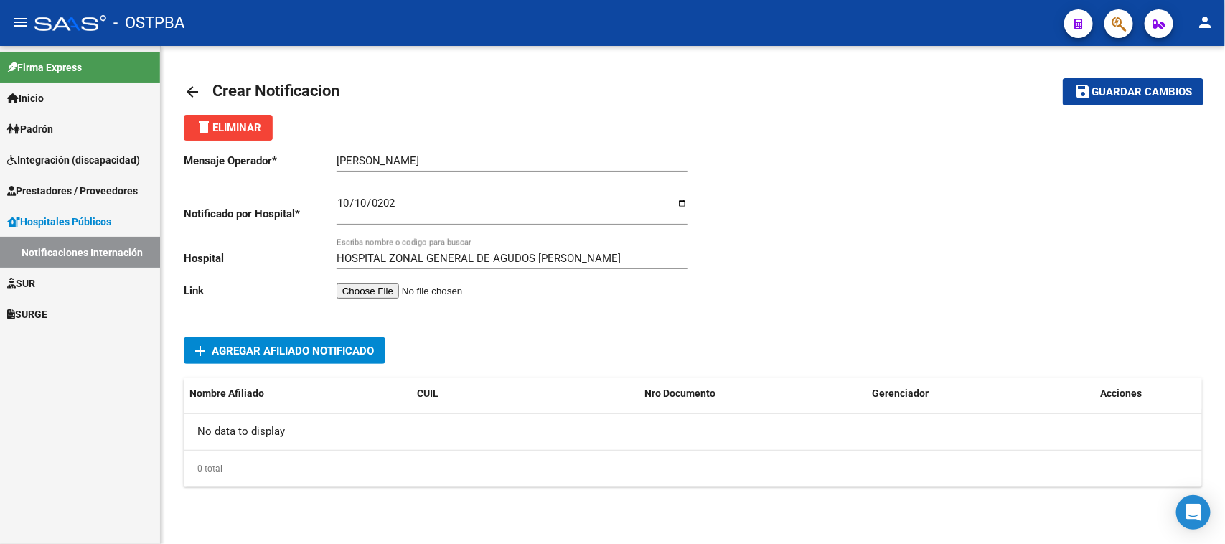
click at [405, 283] on input "file" at bounding box center [428, 290] width 182 height 15
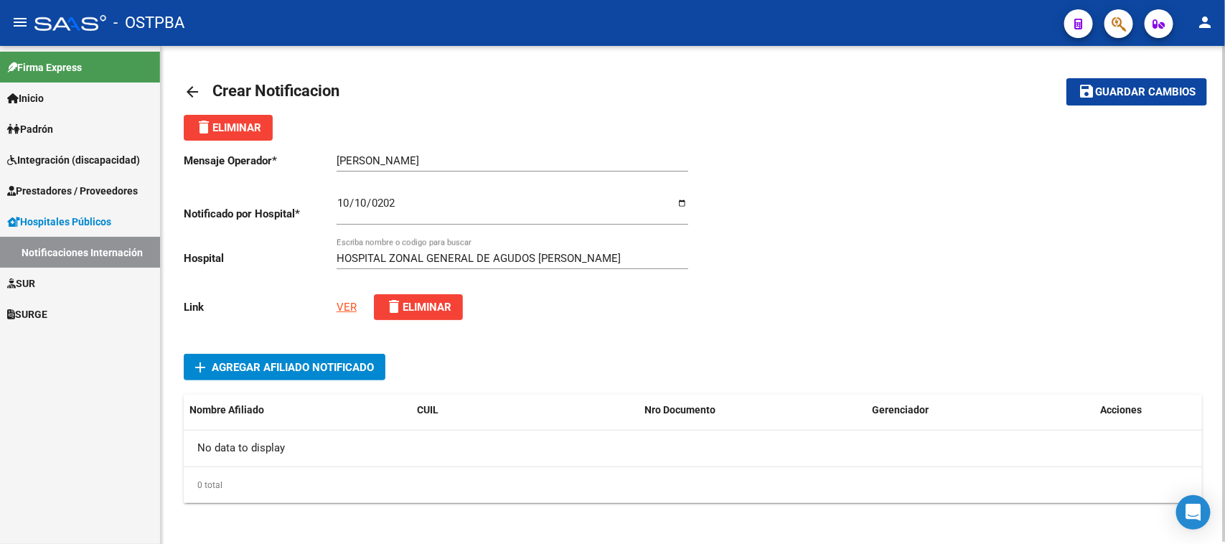
click at [238, 364] on span "Agregar Afiliado Notificado" at bounding box center [293, 367] width 162 height 13
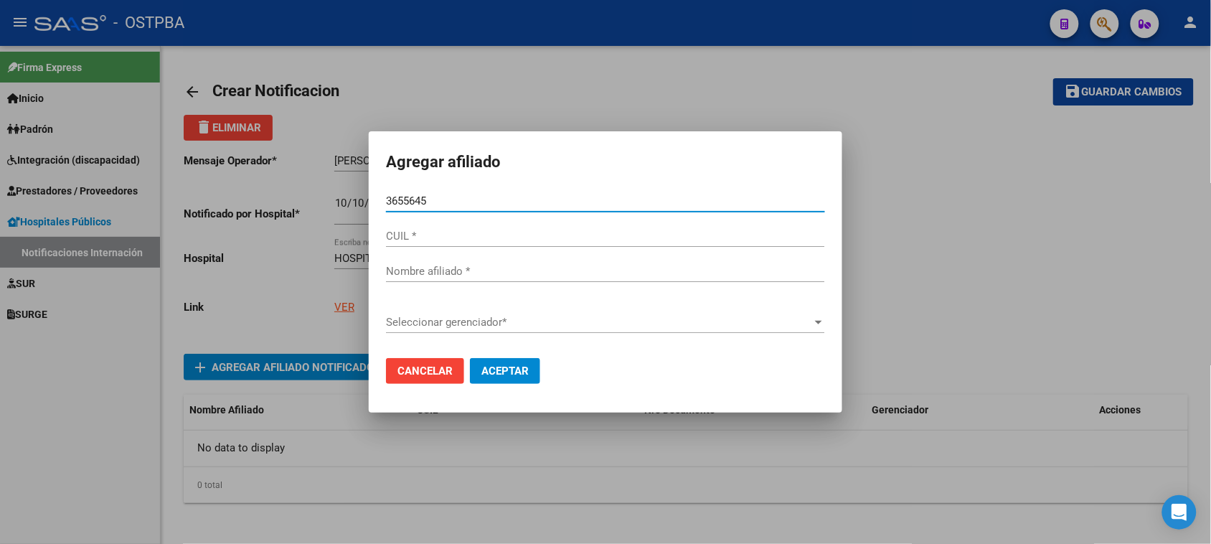
type input "36556453"
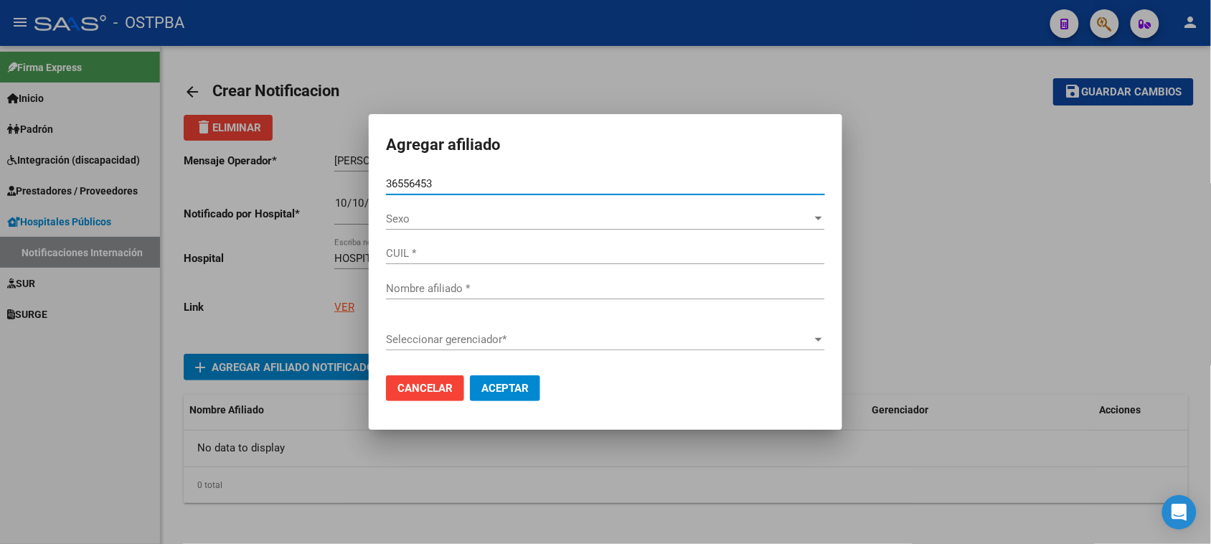
type input "27365564537"
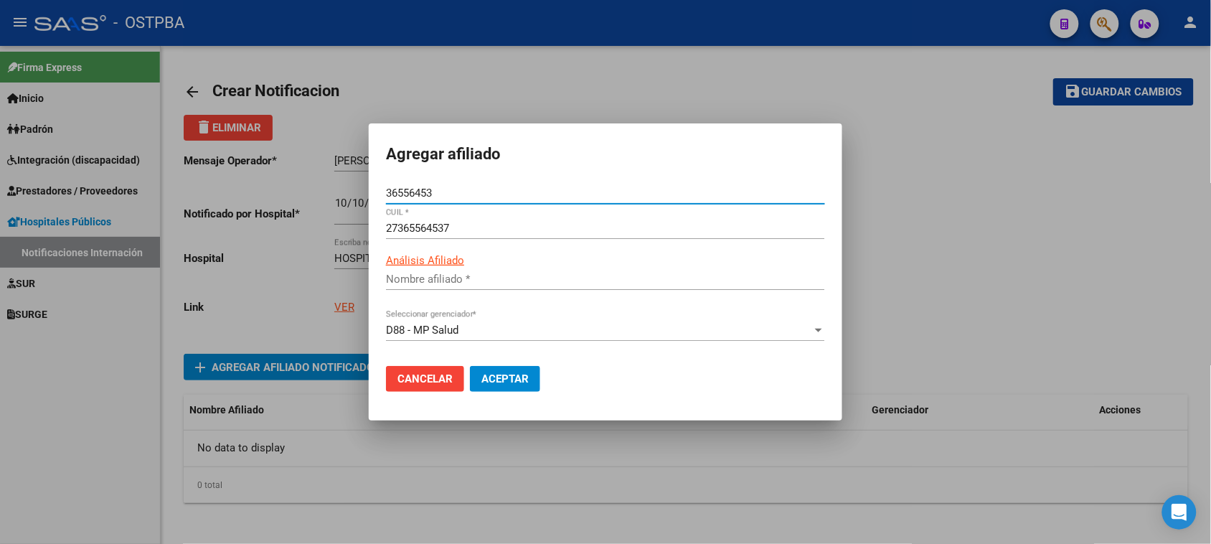
type input "[PERSON_NAME]"
type input "36556453"
click at [524, 381] on span "Aceptar" at bounding box center [505, 378] width 47 height 13
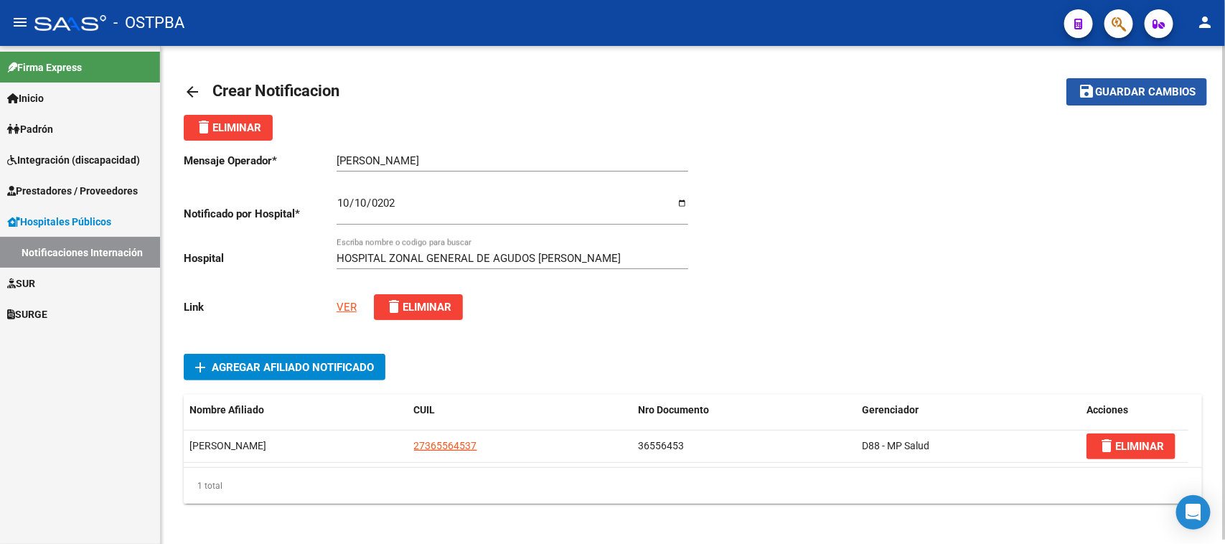
click at [1134, 86] on span "Guardar cambios" at bounding box center [1145, 92] width 100 height 13
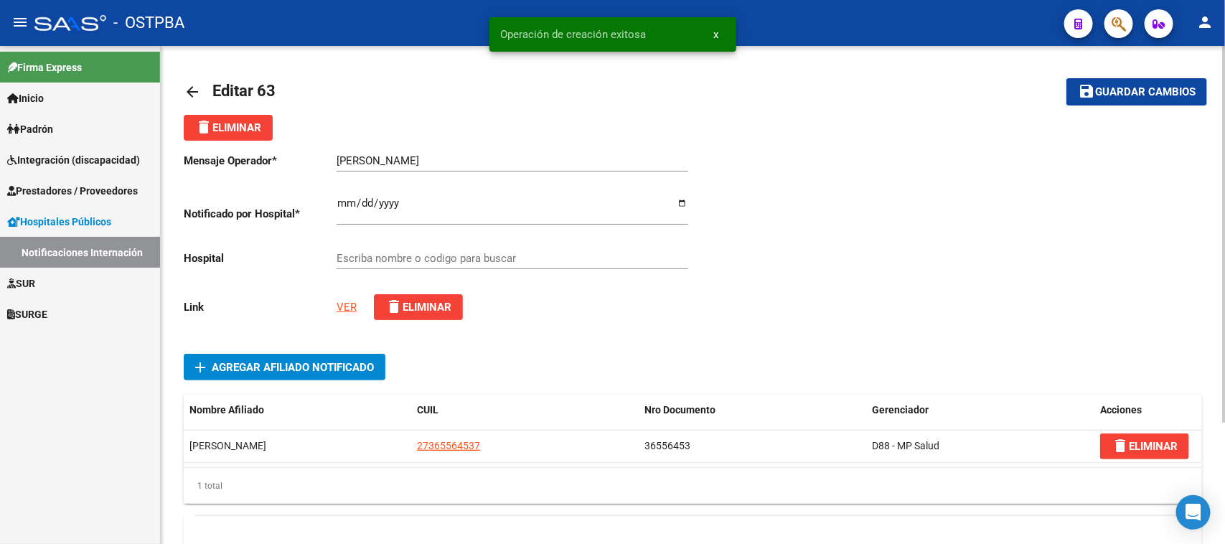
type input "HOSPITAL ZONAL GENERAL DE AGUDOS [PERSON_NAME]"
click at [188, 91] on mat-icon "arrow_back" at bounding box center [192, 91] width 17 height 17
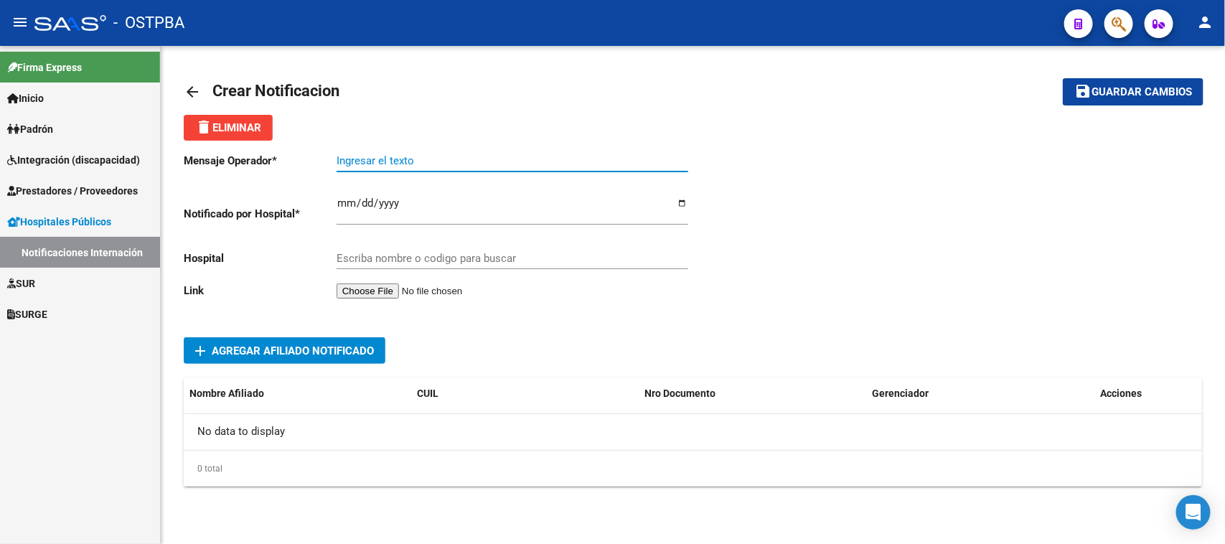
click at [341, 159] on input "Ingresar el texto" at bounding box center [513, 160] width 352 height 13
paste input "[PERSON_NAME]"
drag, startPoint x: 421, startPoint y: 155, endPoint x: 302, endPoint y: 160, distance: 118.5
click at [302, 160] on app-form-text-field "Mensaje Operador * [PERSON_NAME] el texto" at bounding box center [436, 160] width 504 height 13
type input "[PERSON_NAME]"
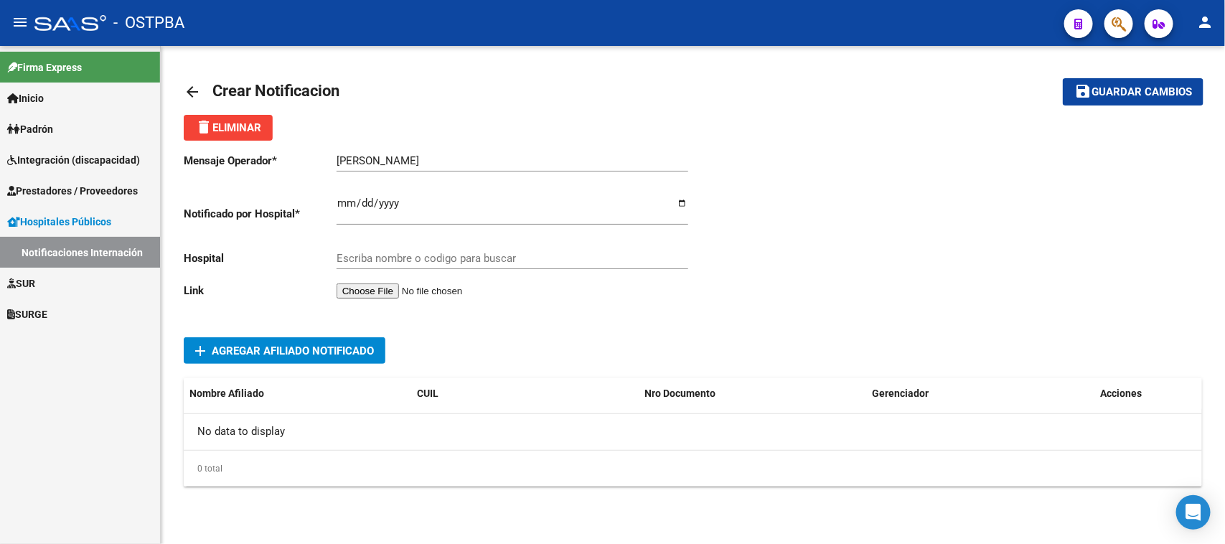
click at [332, 203] on div "Mensaje Operador * [PERSON_NAME] el texto Notificado por Hospital * Ingresar el…" at bounding box center [439, 228] width 510 height 175
click at [341, 202] on input "Ingresar el fecha" at bounding box center [513, 208] width 352 height 23
drag, startPoint x: 438, startPoint y: 162, endPoint x: 248, endPoint y: 161, distance: 189.5
click at [248, 161] on app-form-text-field "Mensaje Operador * [PERSON_NAME] el texto" at bounding box center [436, 160] width 504 height 13
paste input "CEJAS IBA [PERSON_NAME], DNI 30966791"
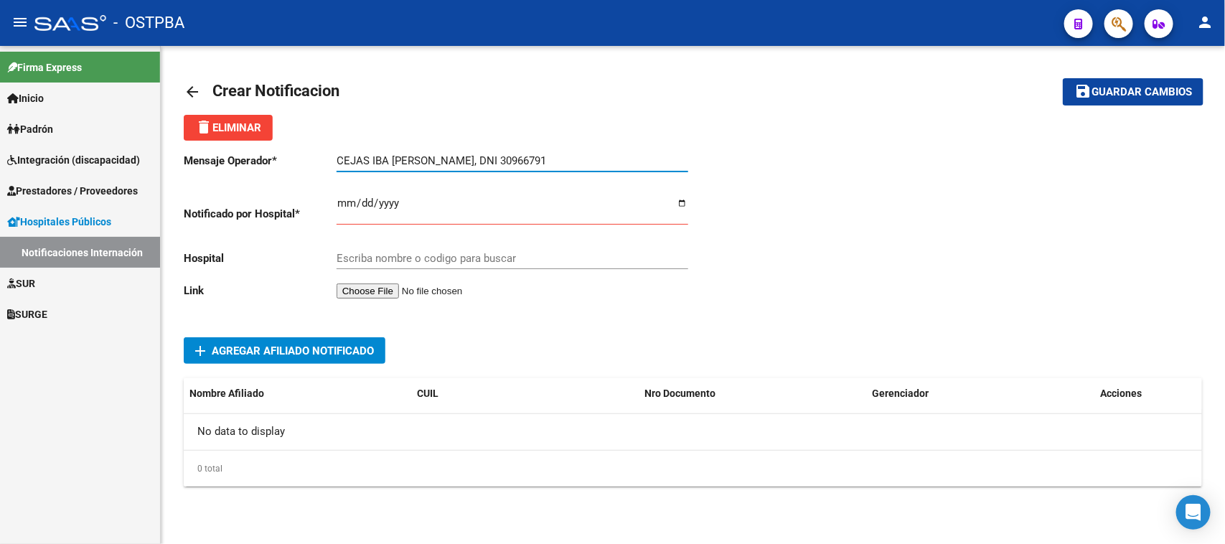
type input "CEJAS IBA [PERSON_NAME], DNI 30966791"
click at [342, 205] on input "Ingresar el fecha" at bounding box center [513, 208] width 352 height 23
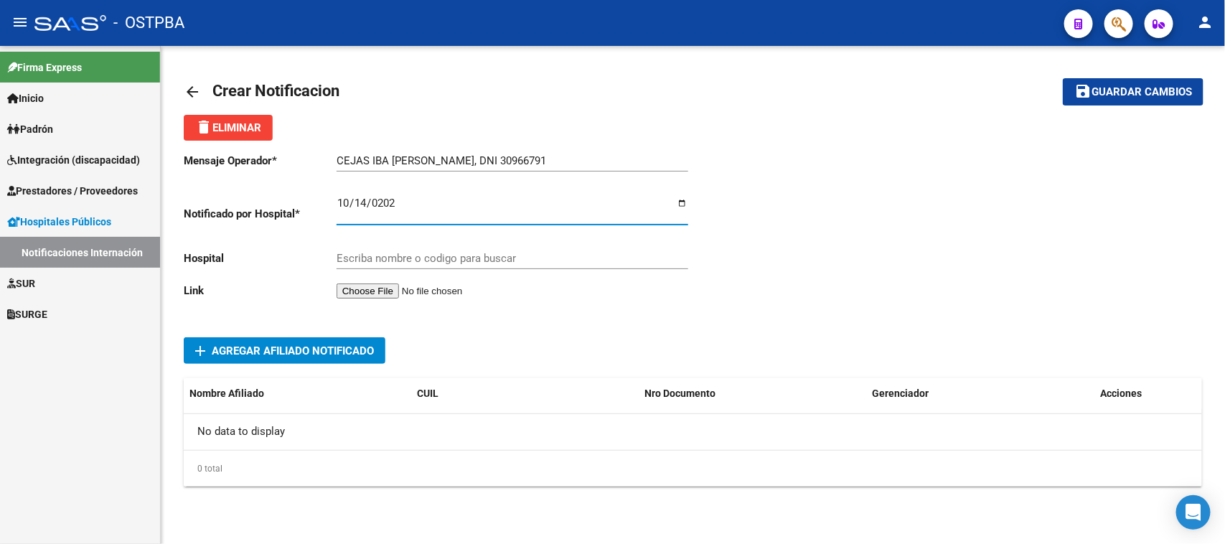
type input "[DATE]"
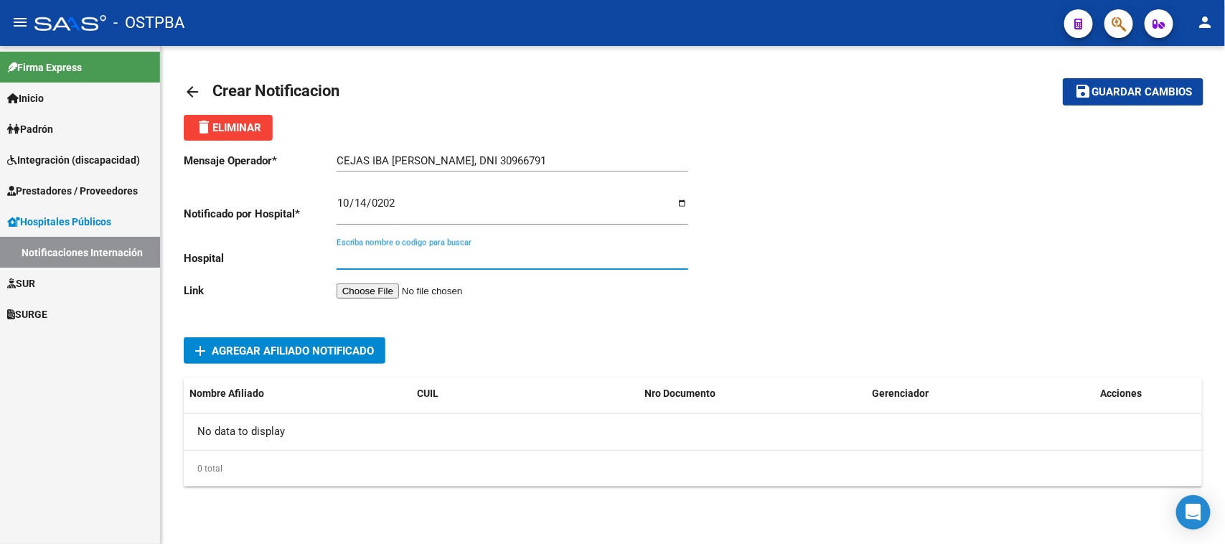
click at [355, 255] on input "Escriba nombre o codigo para buscar" at bounding box center [513, 258] width 352 height 13
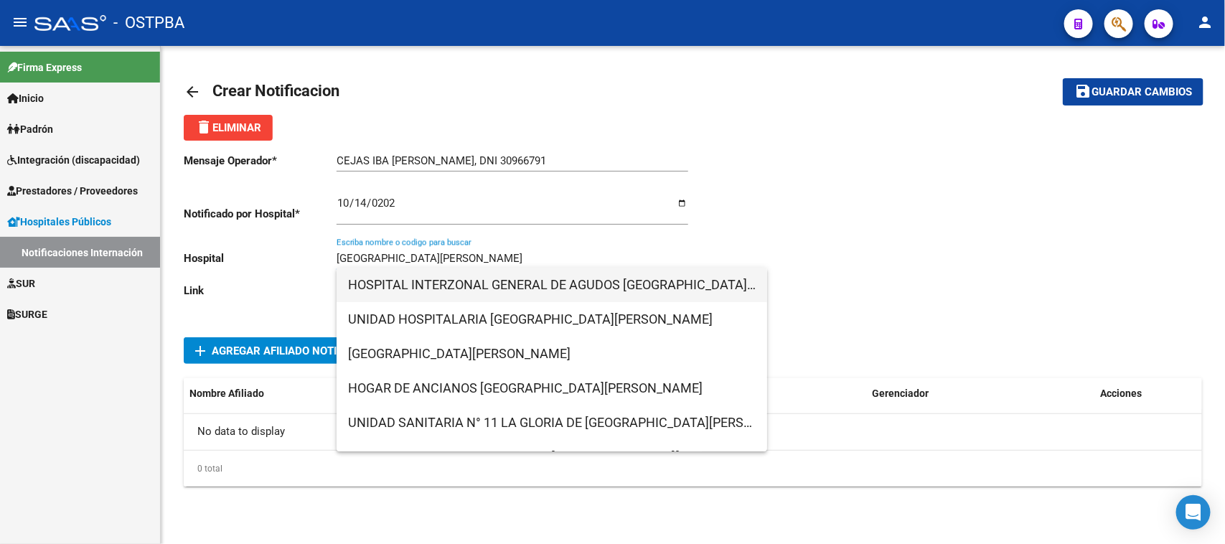
click at [505, 288] on span "HOSPITAL INTERZONAL GENERAL DE AGUDOS [GEOGRAPHIC_DATA][PERSON_NAME]" at bounding box center [552, 285] width 408 height 34
type input "HOSPITAL INTERZONAL GENERAL DE AGUDOS [GEOGRAPHIC_DATA][PERSON_NAME]"
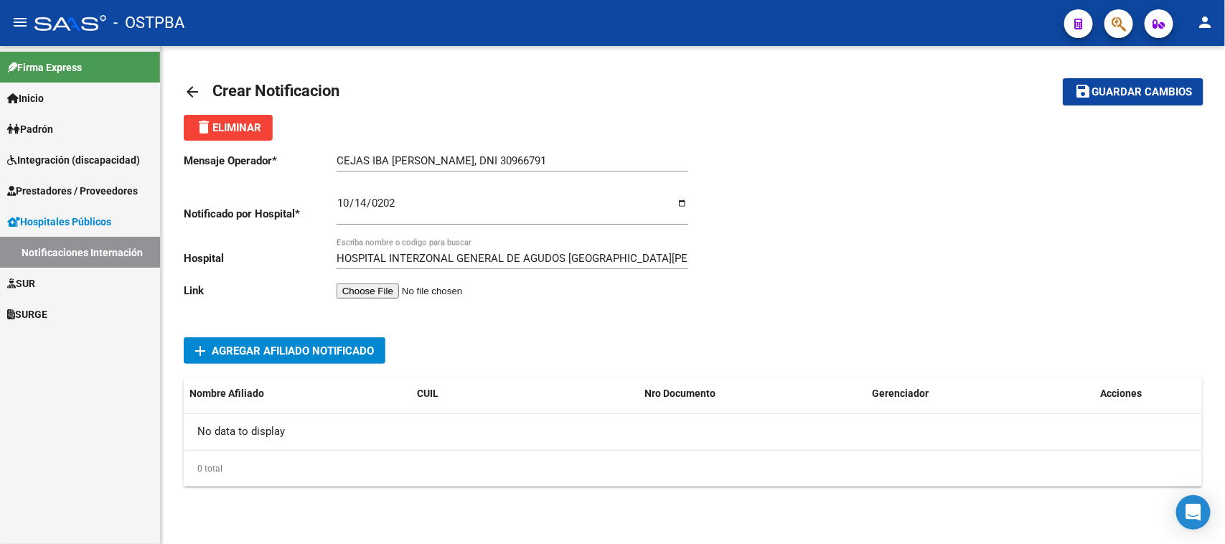
click at [388, 288] on input "file" at bounding box center [428, 290] width 182 height 15
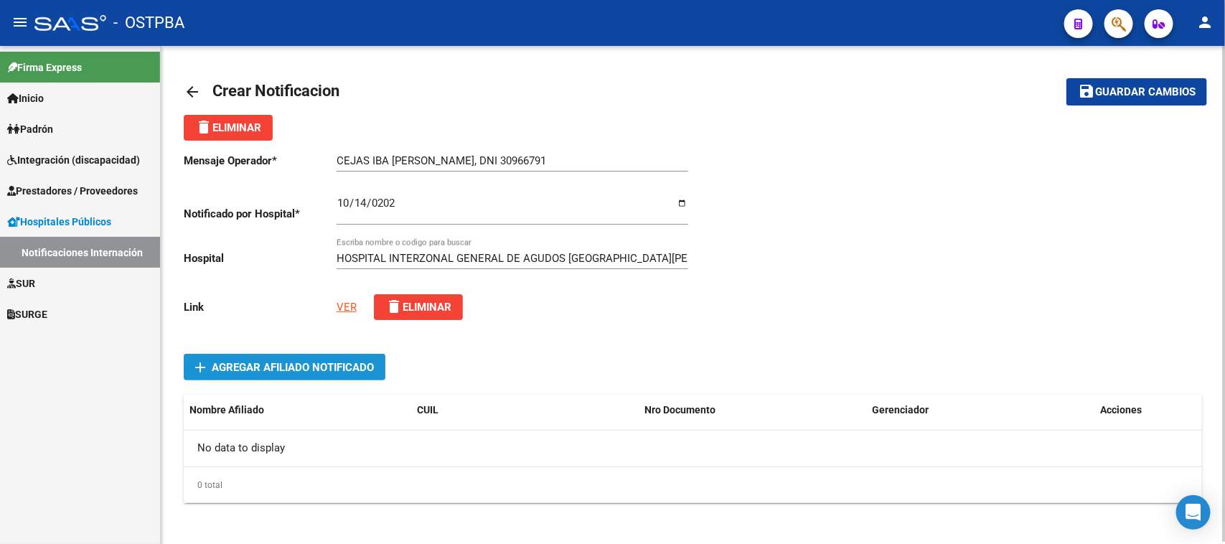
click at [245, 361] on span "Agregar Afiliado Notificado" at bounding box center [293, 367] width 162 height 13
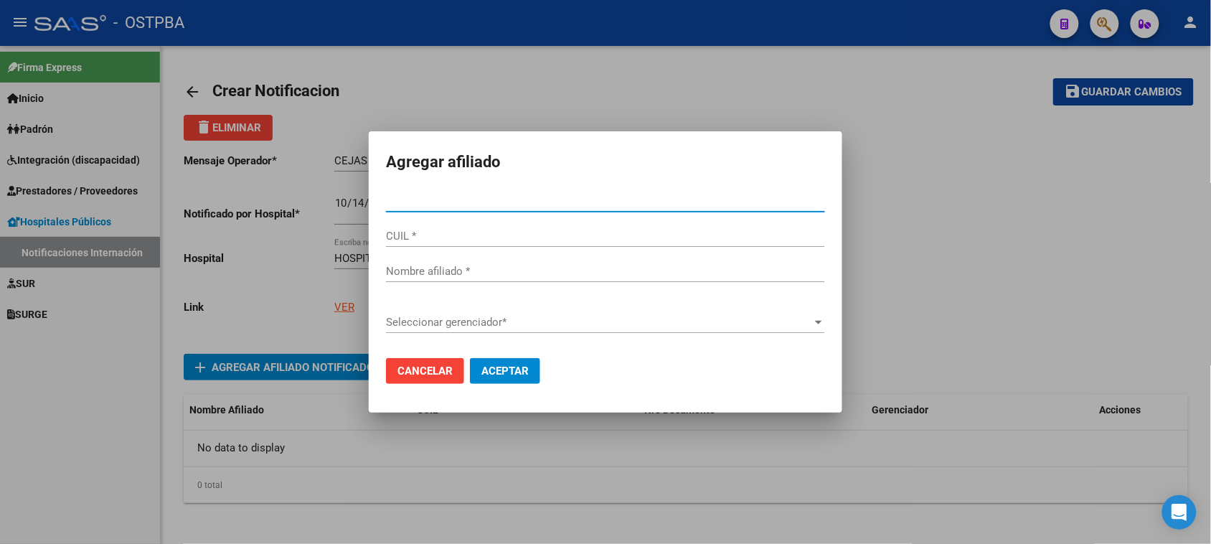
click at [690, 461] on div at bounding box center [605, 272] width 1211 height 544
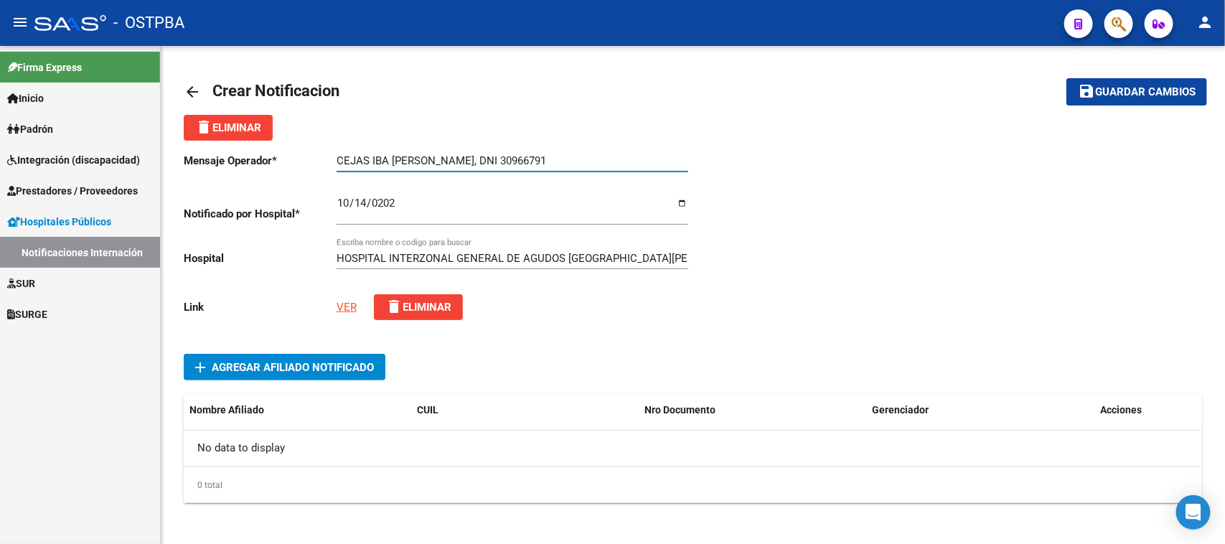
drag, startPoint x: 468, startPoint y: 159, endPoint x: 520, endPoint y: 161, distance: 52.5
click at [520, 161] on input "CEJAS IBA [PERSON_NAME], DNI 30966791" at bounding box center [513, 160] width 352 height 13
click at [277, 362] on span "Agregar Afiliado Notificado" at bounding box center [293, 367] width 162 height 13
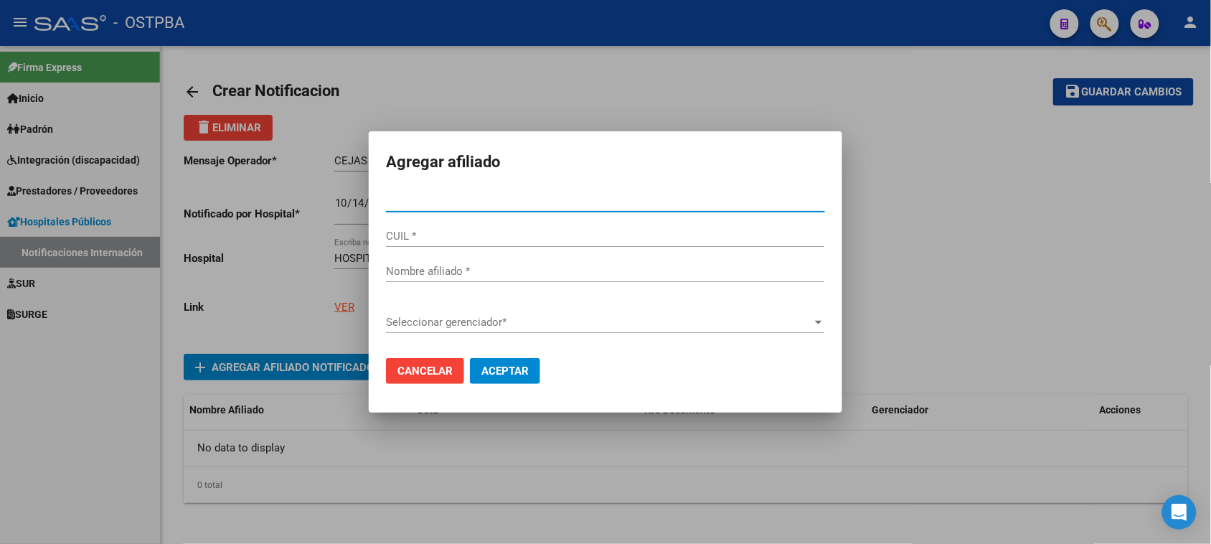
type input "30966791"
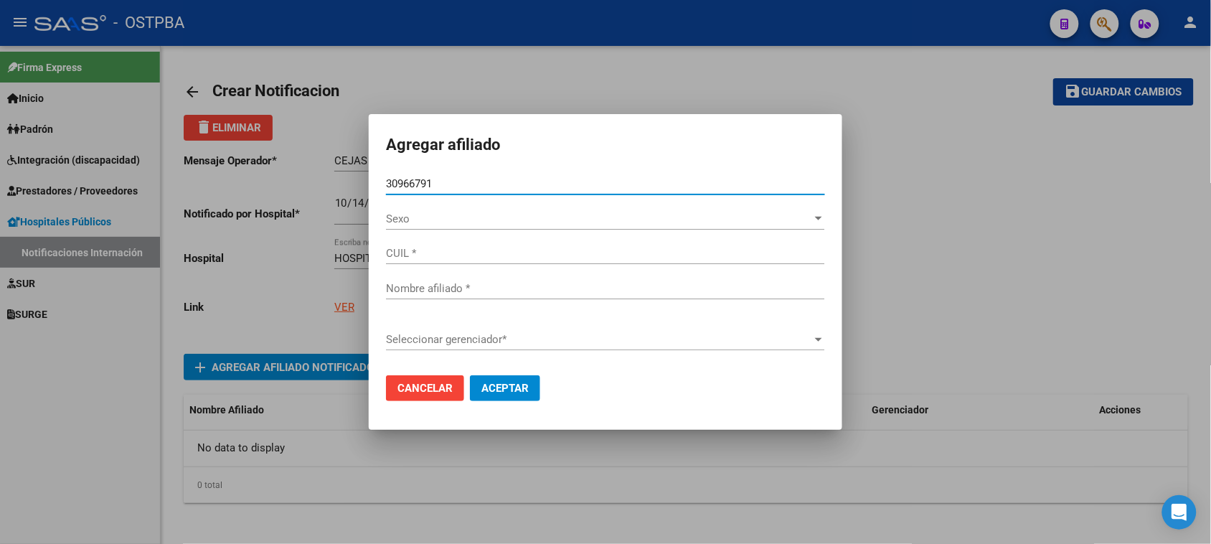
type input "27309667919"
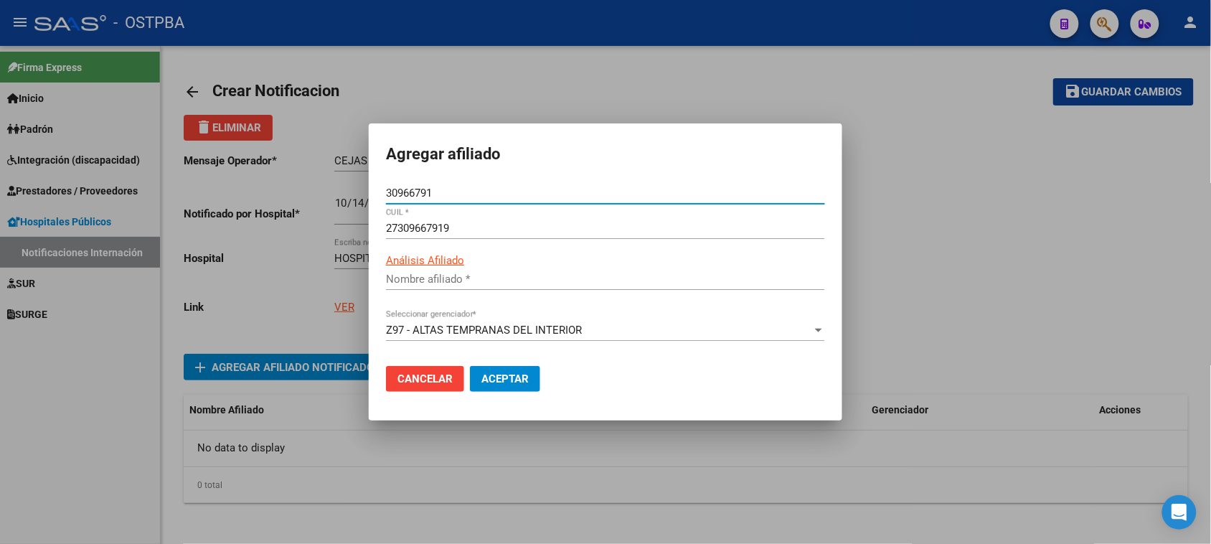
type input "CEJAS [PERSON_NAME]"
type input "30966791"
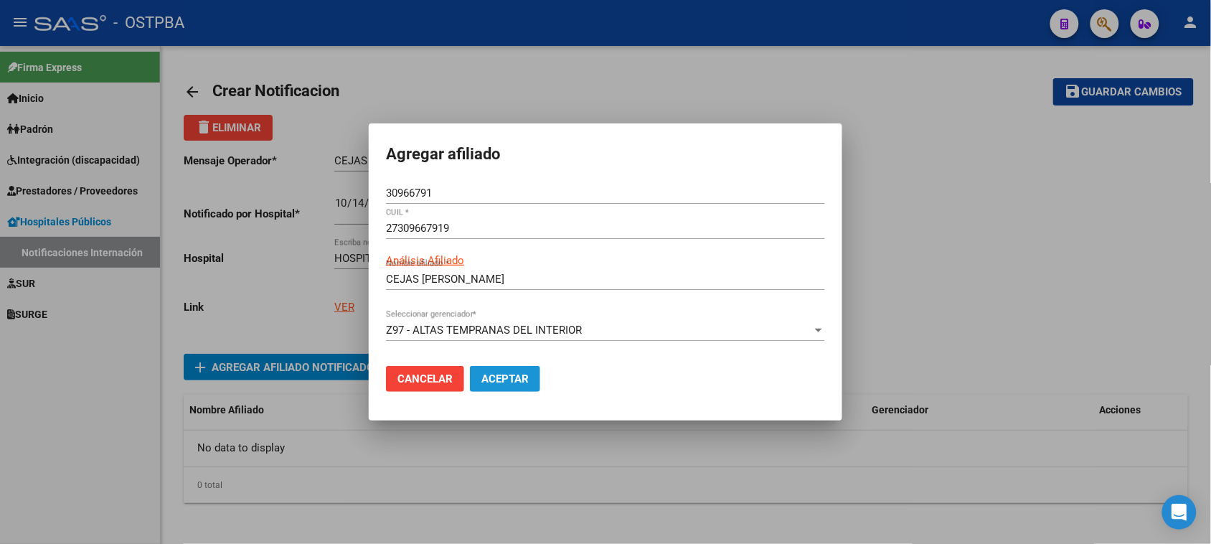
click at [508, 382] on span "Aceptar" at bounding box center [505, 378] width 47 height 13
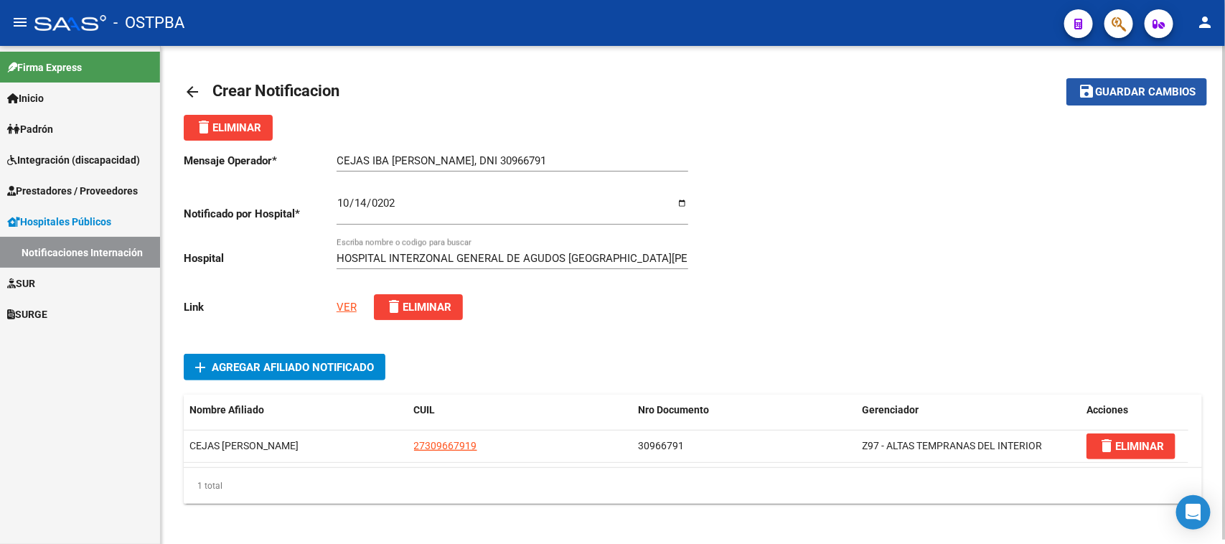
click at [1125, 87] on span "Guardar cambios" at bounding box center [1145, 92] width 100 height 13
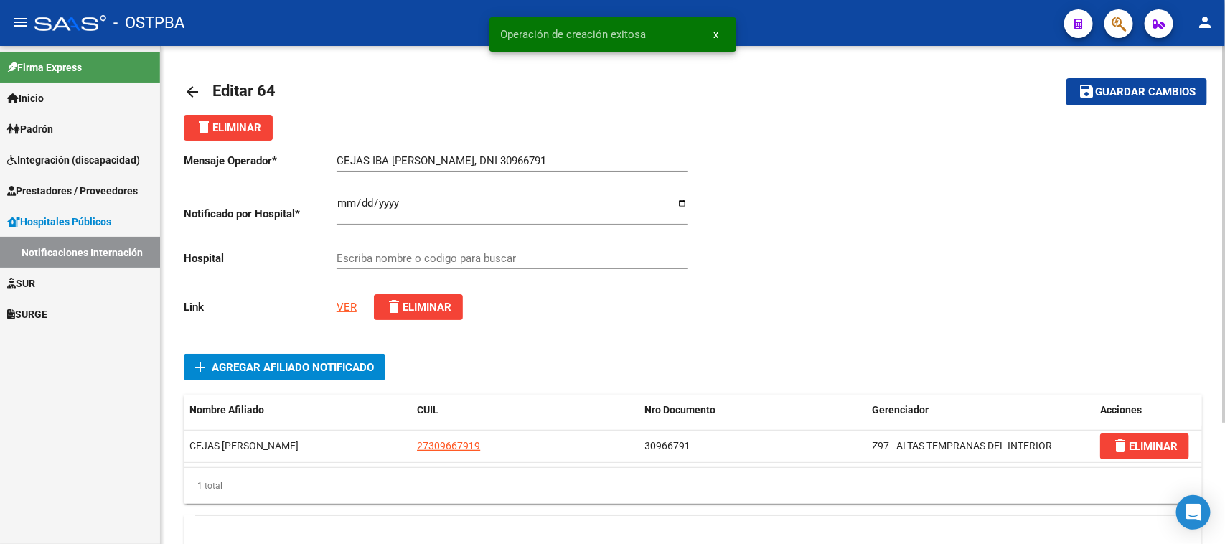
type input "HOSPITAL INTERZONAL GENERAL DE AGUDOS [GEOGRAPHIC_DATA][PERSON_NAME]"
click at [189, 88] on mat-icon "arrow_back" at bounding box center [192, 91] width 17 height 17
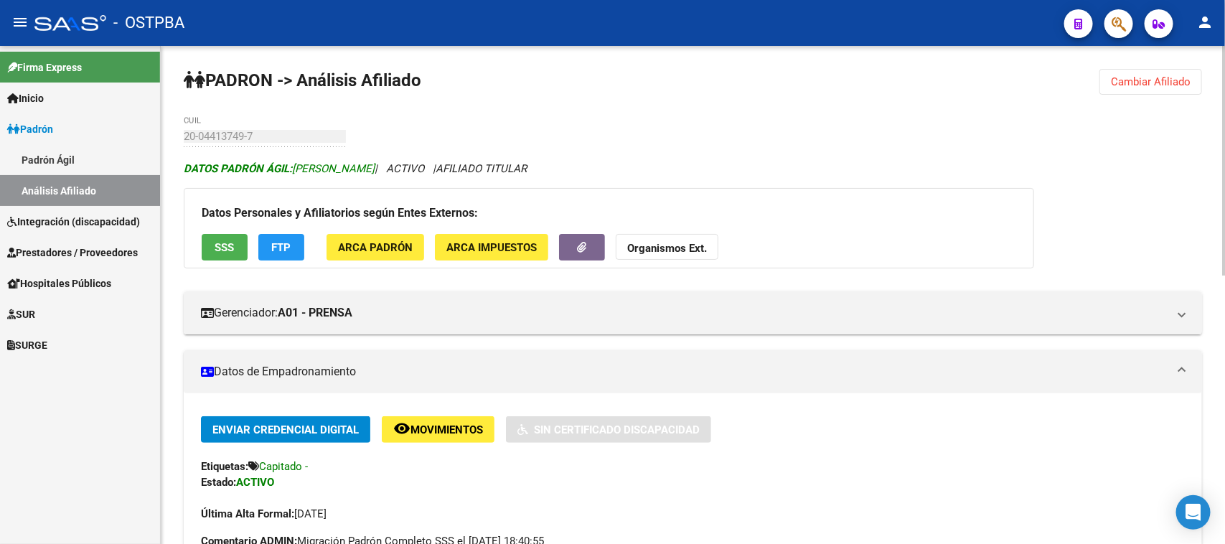
scroll to position [90, 0]
